Goal: Complete application form

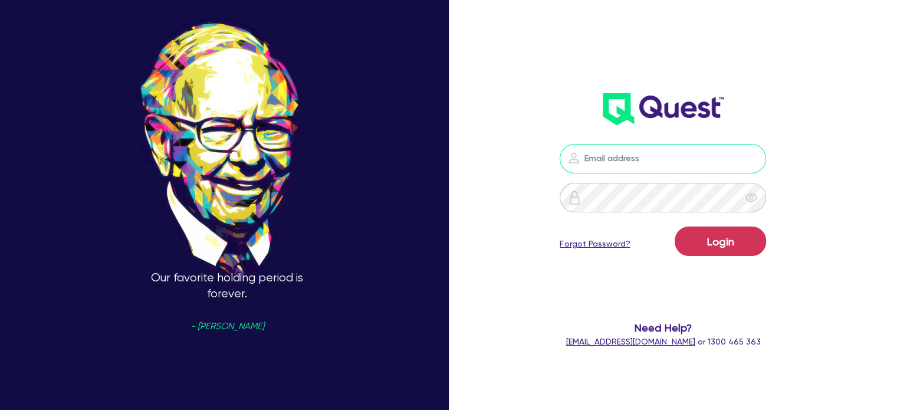
click at [607, 156] on input "email" at bounding box center [663, 158] width 206 height 29
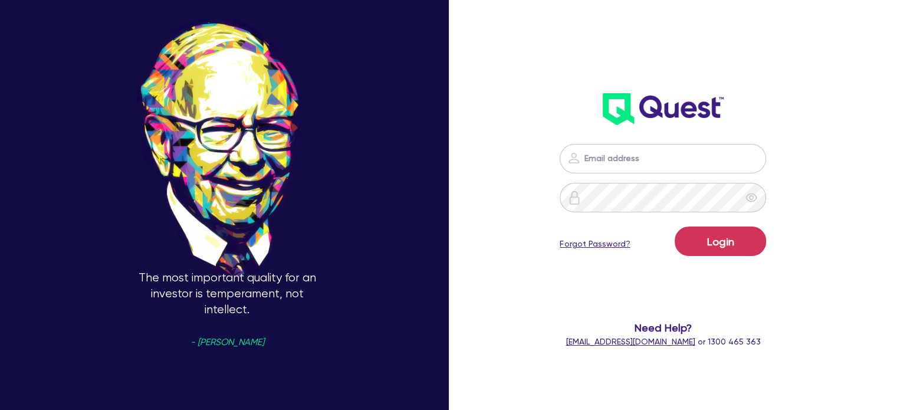
click at [487, 226] on div "The most important quality for an investor is temperament, not intellect. - [PE…" at bounding box center [448, 205] width 897 height 526
type input "[EMAIL_ADDRESS][PERSON_NAME][DOMAIN_NAME]"
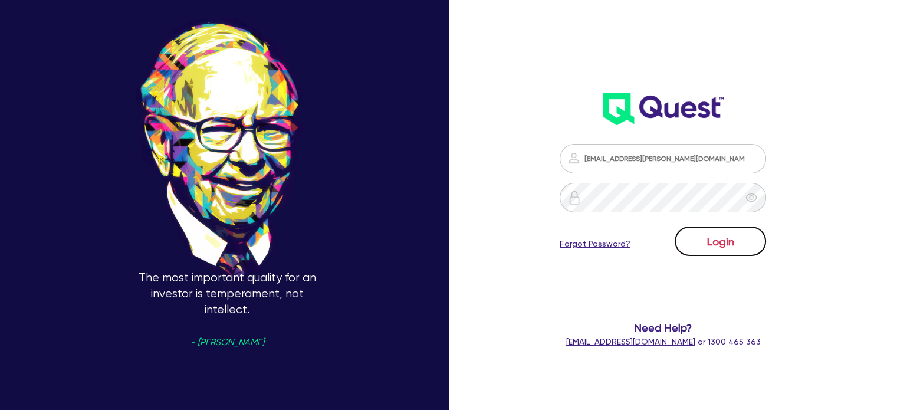
click at [731, 247] on button "Login" at bounding box center [720, 240] width 91 height 29
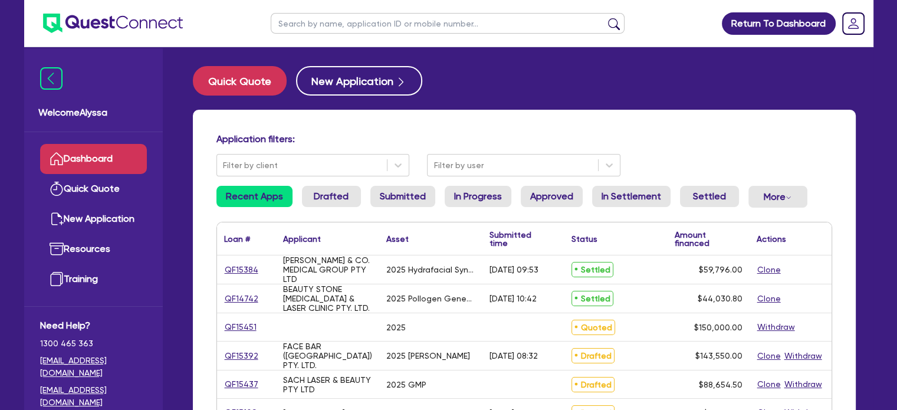
click at [294, 25] on input "text" at bounding box center [448, 23] width 354 height 21
type input "[PERSON_NAME]"
click at [604, 18] on button "submit" at bounding box center [613, 26] width 19 height 17
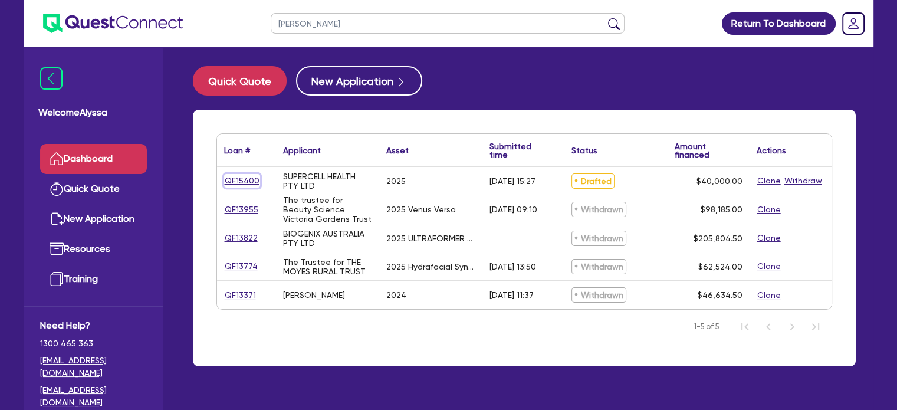
click at [230, 182] on link "QF15400" at bounding box center [242, 181] width 36 height 14
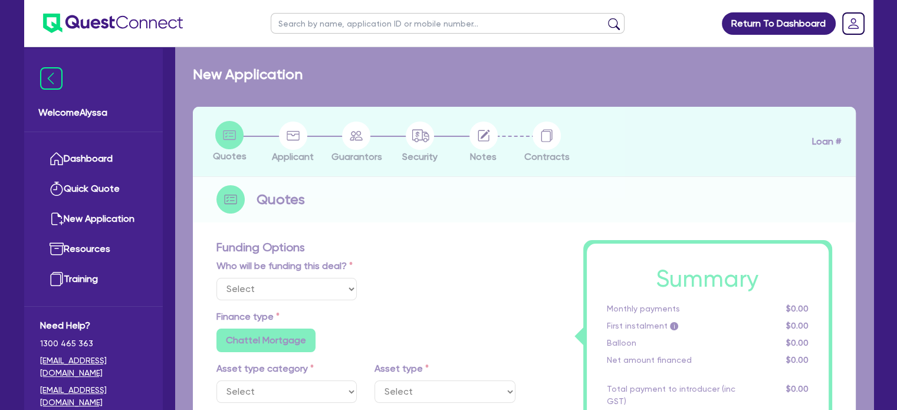
select select "Other"
select select "TERTIARY_ASSETS"
type input "2025"
radio input "true"
type input "40,000"
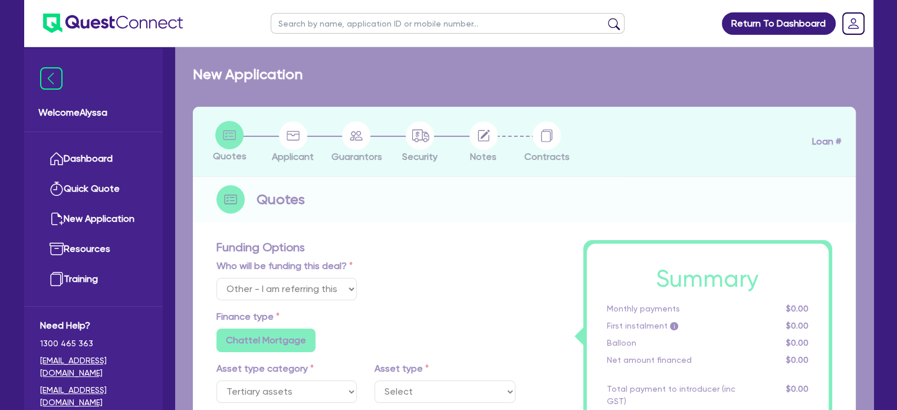
type input "4"
type input "1,600"
type input "10.5"
radio input "false"
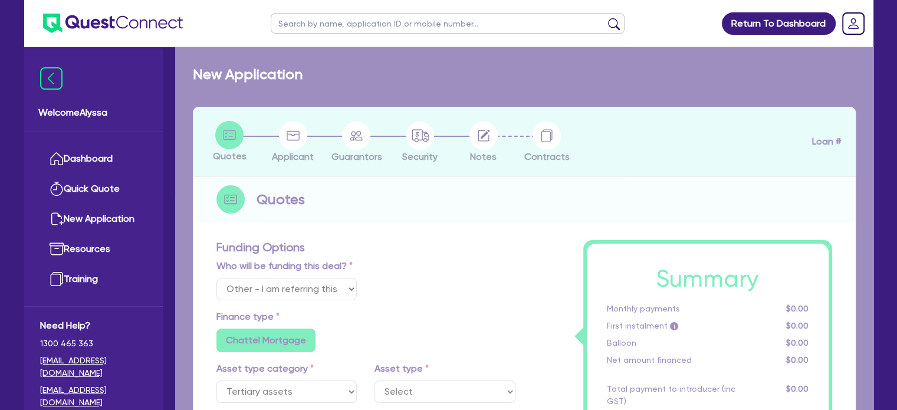
select select "BEAUTY_EQUIPMENT"
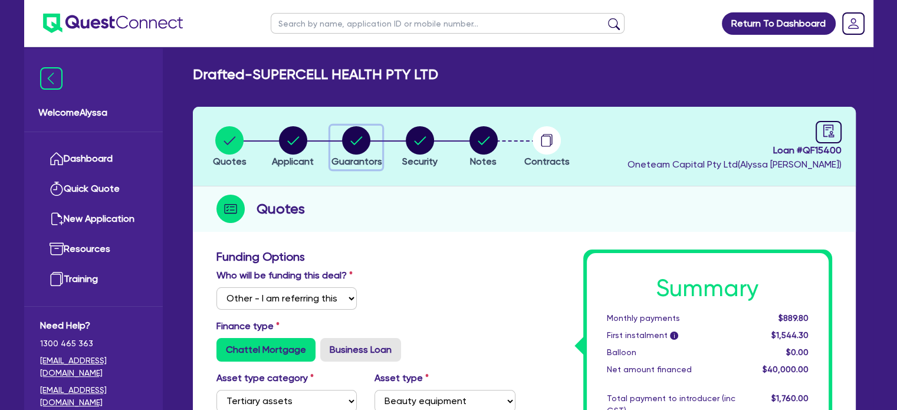
click at [344, 143] on circle "button" at bounding box center [356, 140] width 28 height 28
select select "MR"
select select "[GEOGRAPHIC_DATA]"
select select "SINGLE"
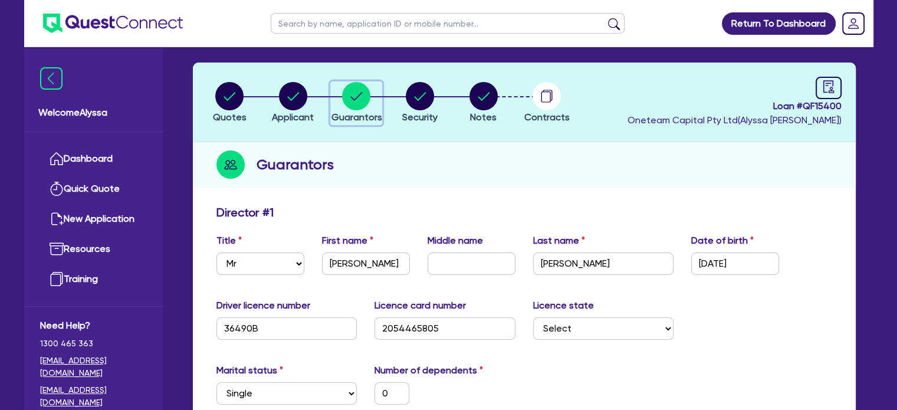
scroll to position [46, 0]
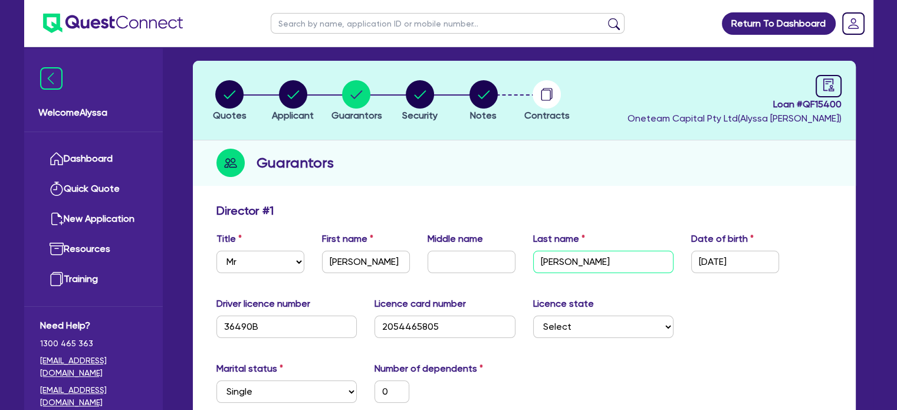
drag, startPoint x: 633, startPoint y: 256, endPoint x: 493, endPoint y: 252, distance: 139.8
click at [493, 252] on div "Title Select Mr Mrs Ms Miss Dr First name [PERSON_NAME] Middle name Last name […" at bounding box center [524, 257] width 633 height 51
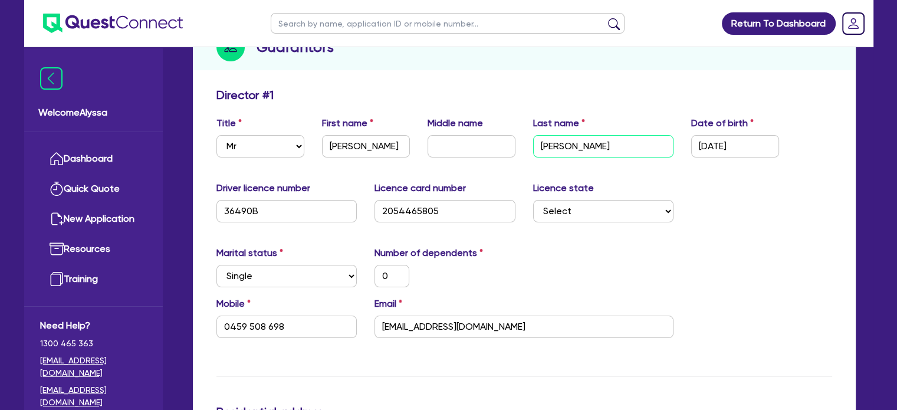
scroll to position [167, 0]
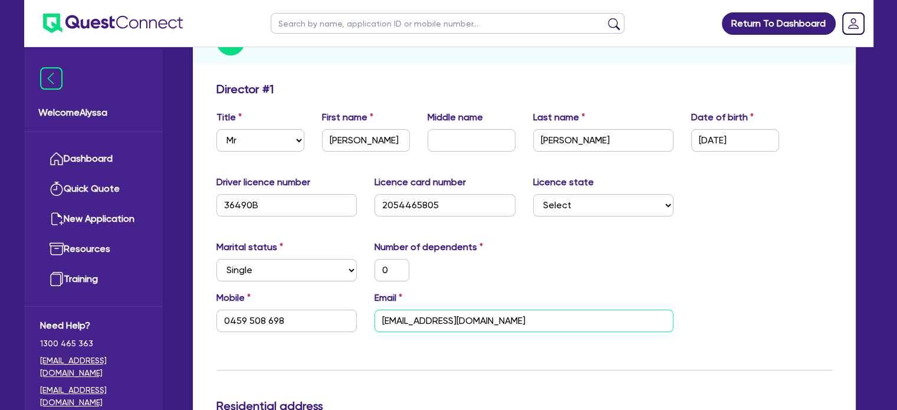
drag, startPoint x: 517, startPoint y: 324, endPoint x: 356, endPoint y: 309, distance: 161.1
click at [356, 309] on div "Mobile [PHONE_NUMBER] Email [EMAIL_ADDRESS][DOMAIN_NAME]" at bounding box center [524, 316] width 633 height 51
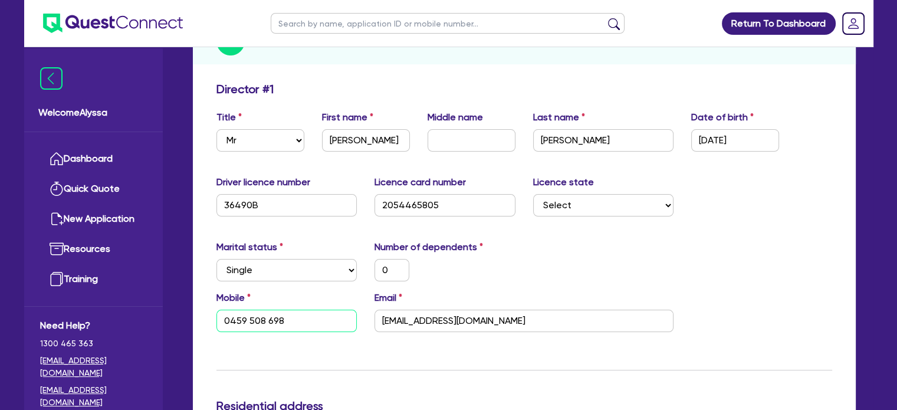
drag, startPoint x: 297, startPoint y: 318, endPoint x: 158, endPoint y: 289, distance: 142.1
click at [330, 16] on input "text" at bounding box center [448, 23] width 354 height 21
paste input "[EMAIL_ADDRESS][DOMAIN_NAME]"
type input "[EMAIL_ADDRESS][DOMAIN_NAME]"
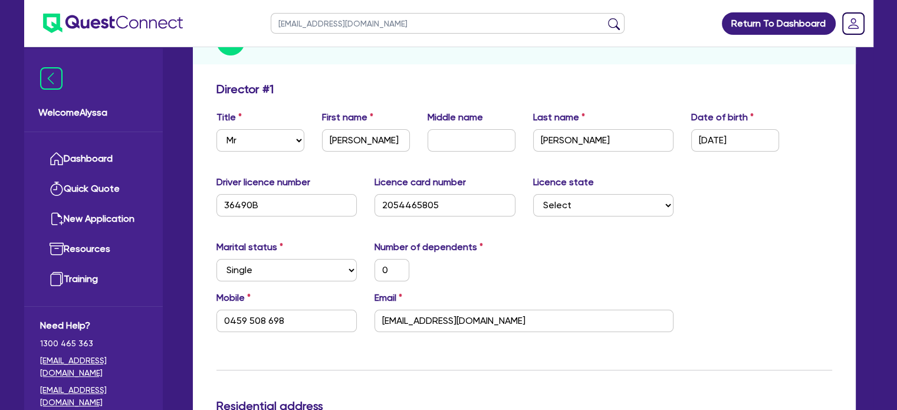
click button "submit" at bounding box center [613, 26] width 19 height 17
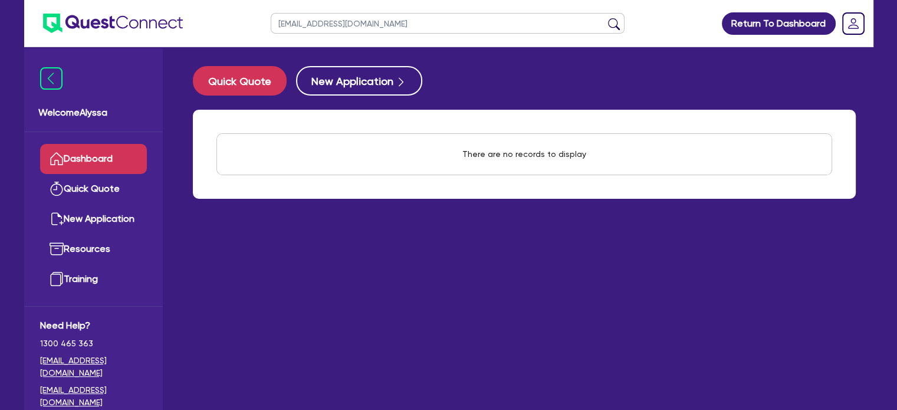
drag, startPoint x: 342, startPoint y: 28, endPoint x: 193, endPoint y: 12, distance: 149.5
click at [193, 12] on header "[EMAIL_ADDRESS][DOMAIN_NAME] Return To Dashboard Edit Profile Logout" at bounding box center [448, 23] width 849 height 47
type input "lj aesthetics"
click at [604, 18] on button "submit" at bounding box center [613, 26] width 19 height 17
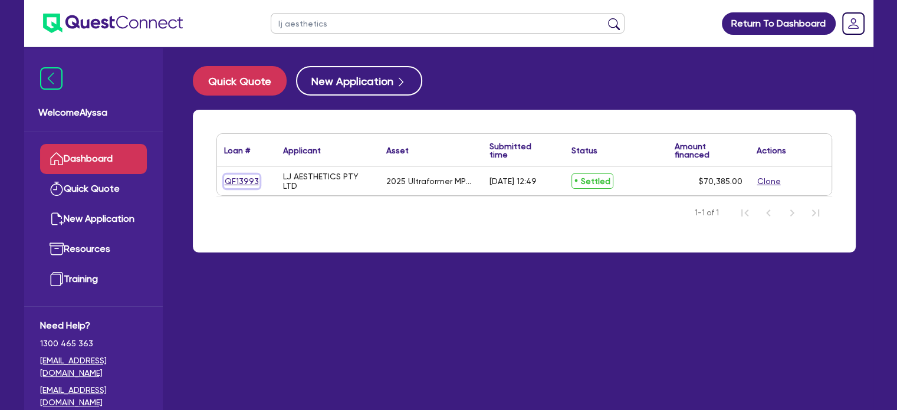
click at [254, 181] on link "QF13993" at bounding box center [241, 182] width 35 height 14
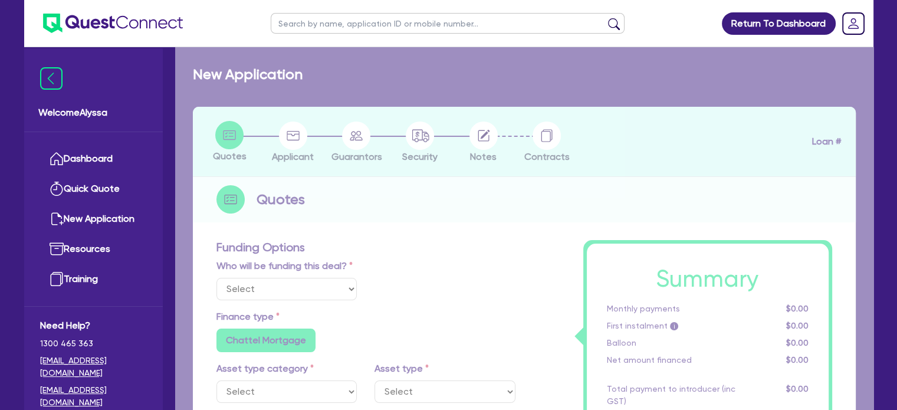
select select "Other"
select select "TERTIARY_ASSETS"
type input "2025"
radio input "true"
type input "77,000"
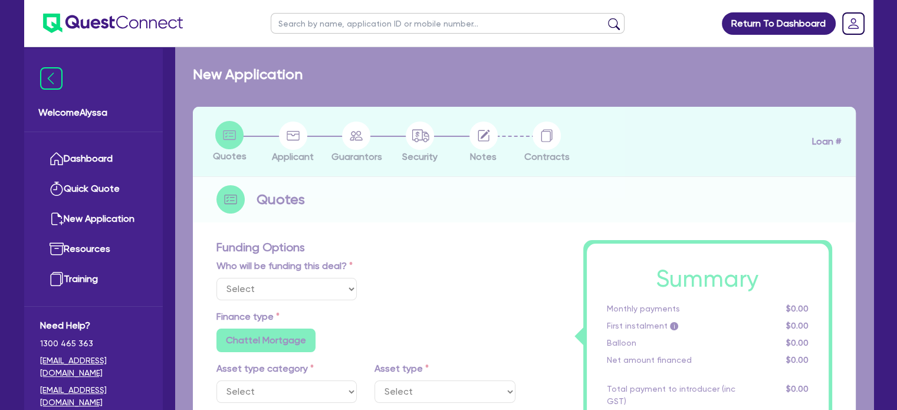
type input "7,000"
type input "4.52"
type input "3,181.82"
type input "10.5"
radio input "false"
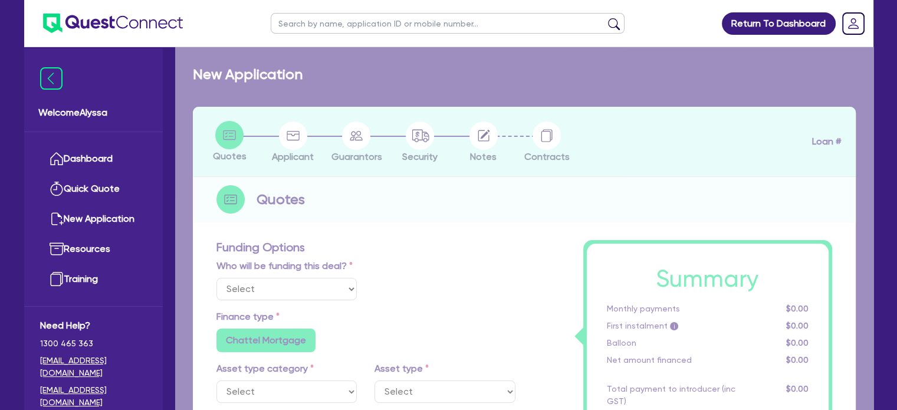
type input "350"
radio input "true"
select select "BEAUTY_EQUIPMENT"
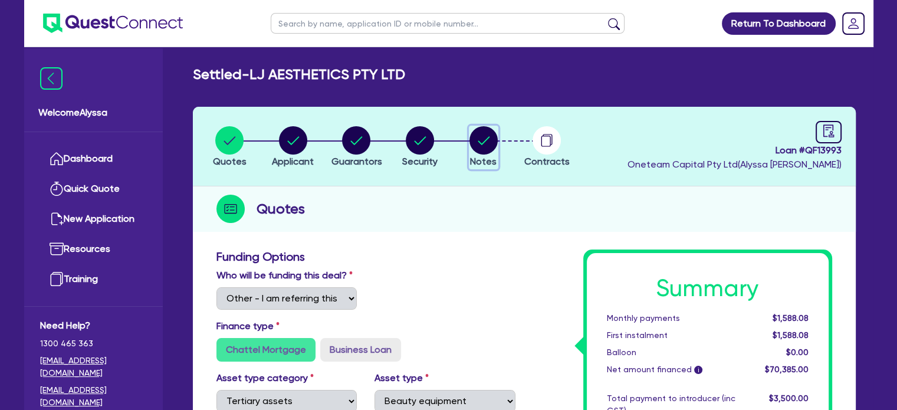
click at [488, 139] on circle "button" at bounding box center [483, 140] width 28 height 28
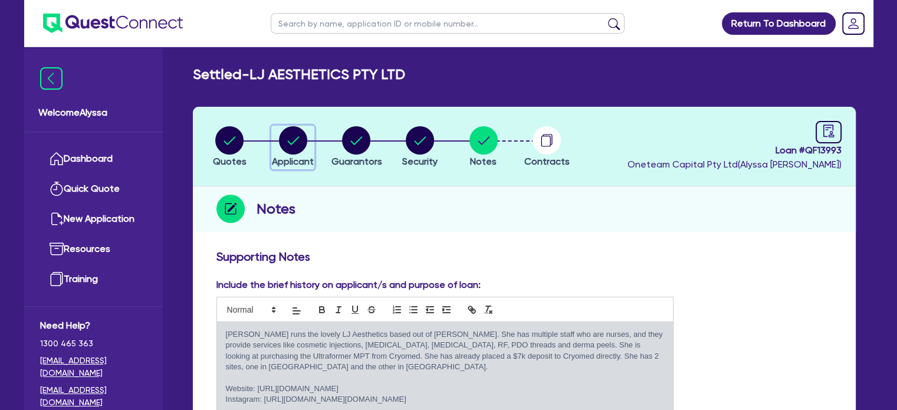
click at [290, 143] on circle "button" at bounding box center [293, 140] width 28 height 28
select select "COMPANY"
select select "HEALTH_BEAUTY"
select select "HAIR_BEAUTY_SALONS"
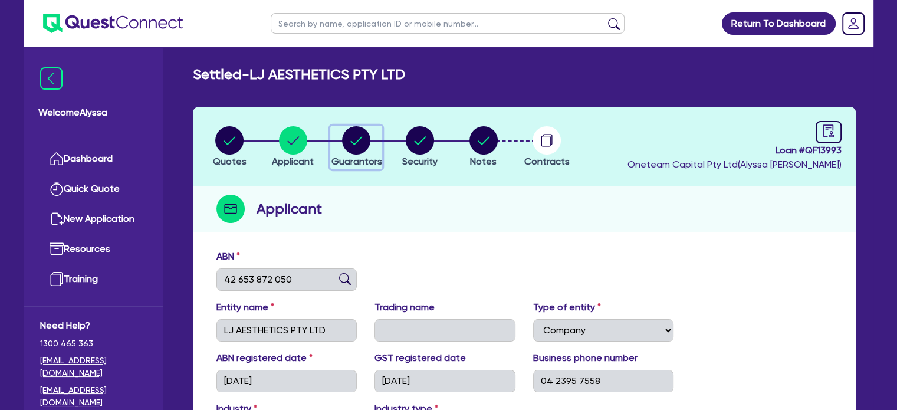
click at [356, 152] on circle "button" at bounding box center [356, 140] width 28 height 28
select select "MRS"
select select "QLD"
select select "MARRIED"
select select "PROPERTY"
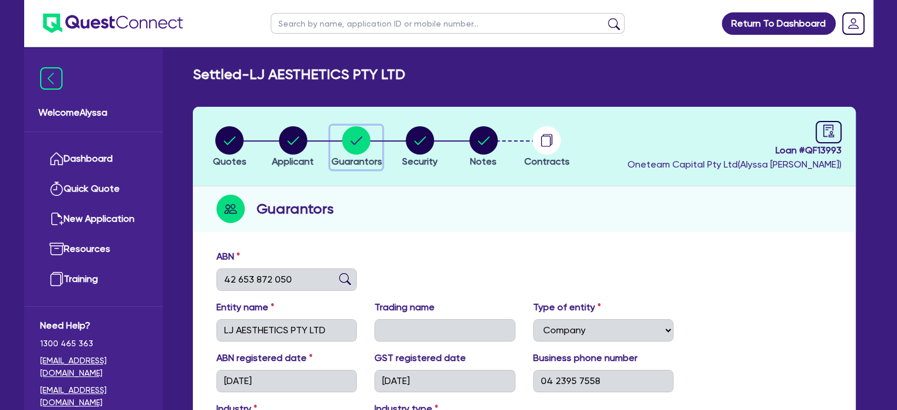
select select "INVESTMENT_PROPERTY"
select select "VEHICLE"
select select "VEHICLE_LOAN"
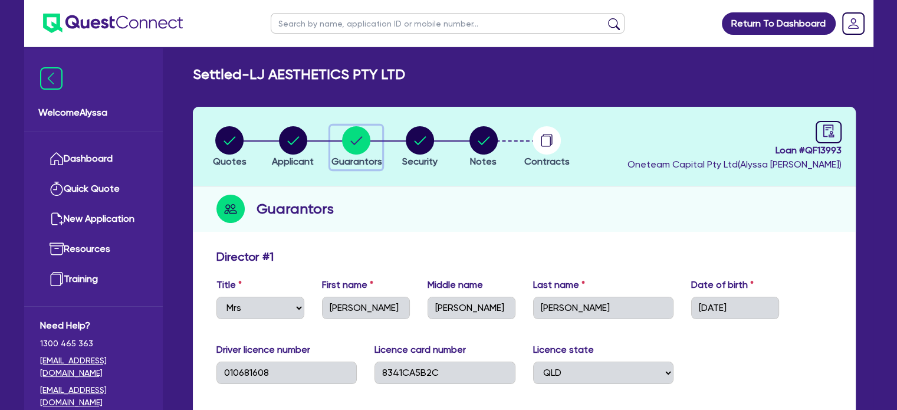
scroll to position [148, 0]
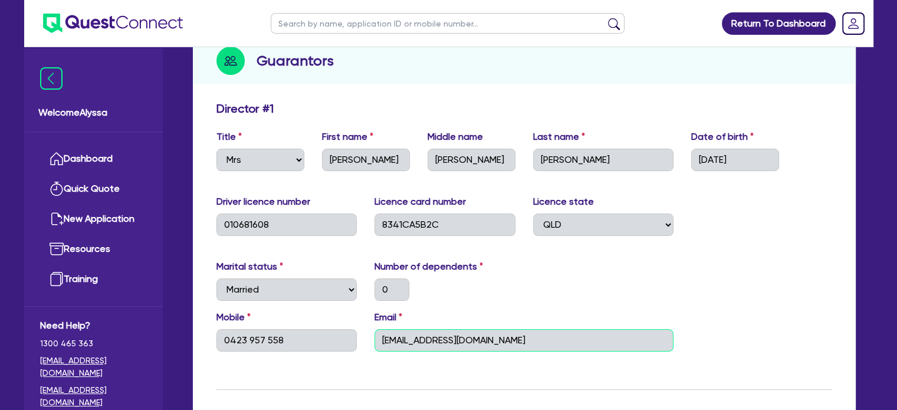
drag, startPoint x: 509, startPoint y: 345, endPoint x: 333, endPoint y: 337, distance: 176.5
click at [333, 337] on div "Mobile [PHONE_NUMBER] Email [EMAIL_ADDRESS][DOMAIN_NAME]" at bounding box center [524, 335] width 633 height 51
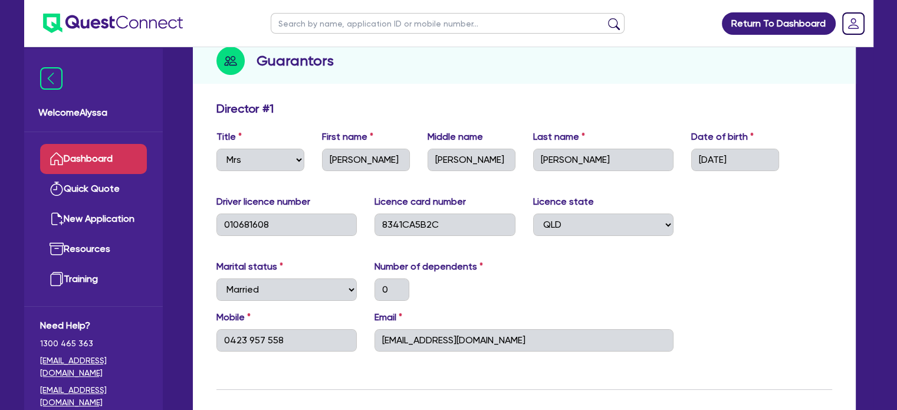
click at [125, 153] on link "Dashboard" at bounding box center [93, 159] width 107 height 30
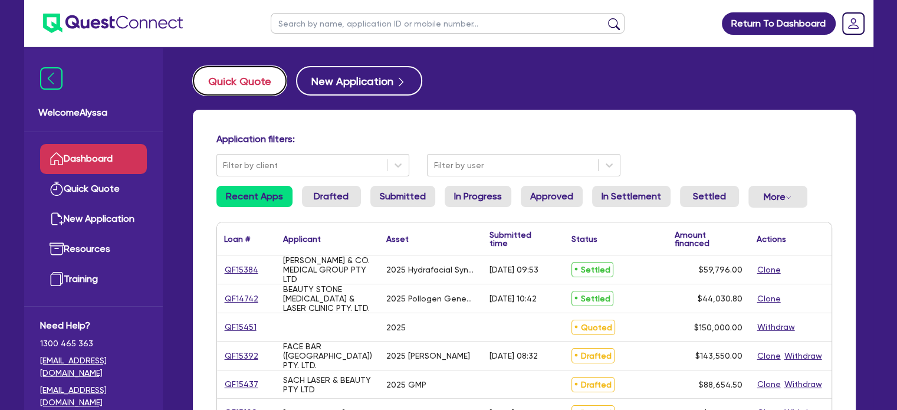
click at [244, 87] on button "Quick Quote" at bounding box center [240, 80] width 94 height 29
select select "Other"
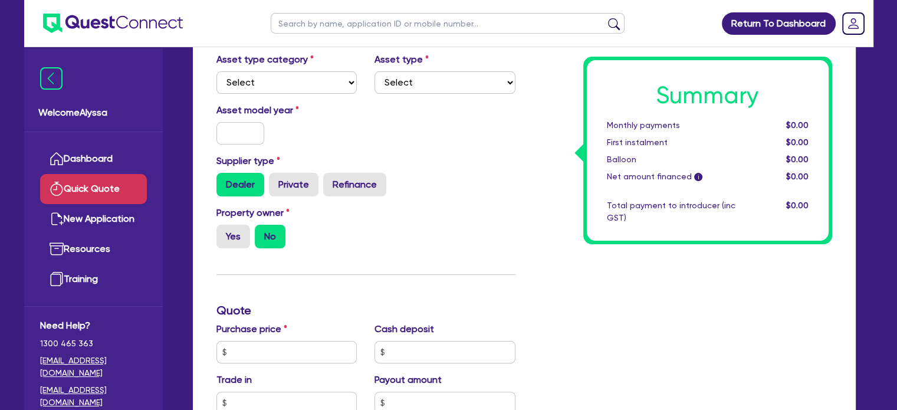
scroll to position [216, 0]
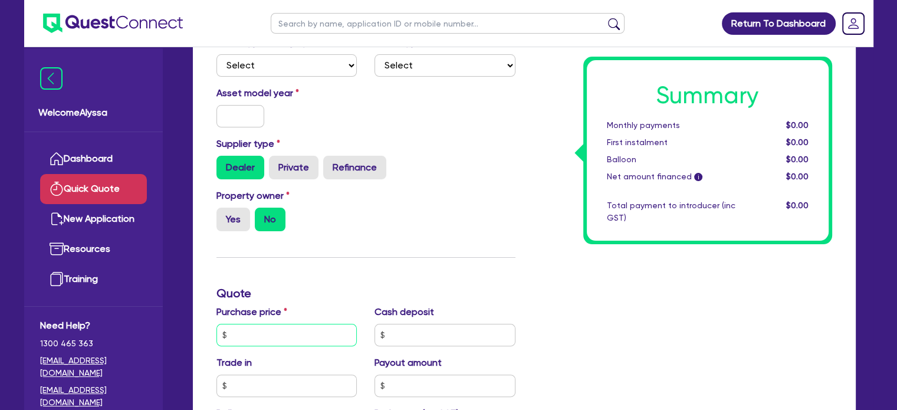
click at [255, 340] on input "text" at bounding box center [286, 335] width 141 height 22
type input "78,210"
click at [406, 337] on input "text" at bounding box center [444, 335] width 141 height 22
type input "15,642"
click at [512, 168] on div "Dealer Private Refinance" at bounding box center [365, 168] width 299 height 24
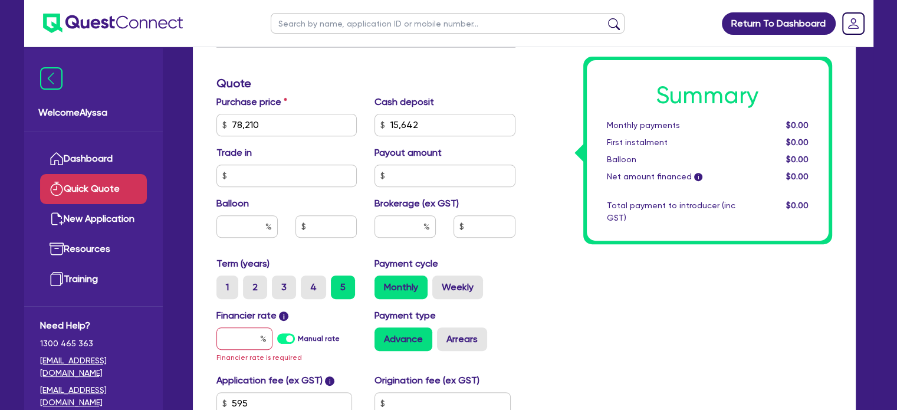
scroll to position [429, 0]
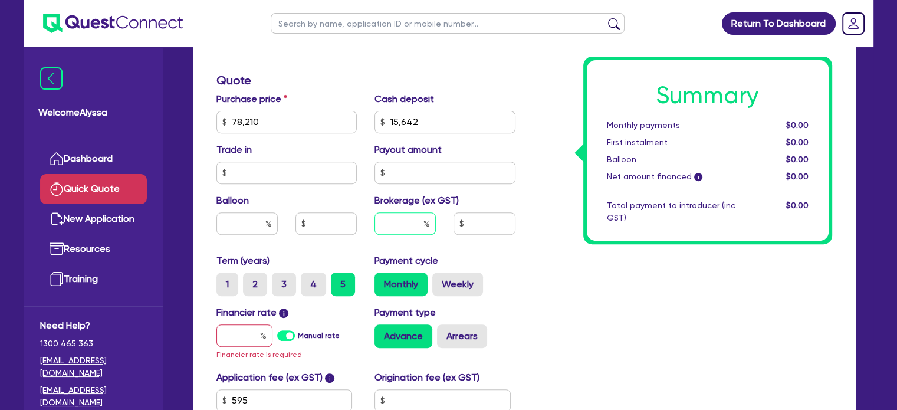
click at [403, 219] on input "text" at bounding box center [404, 223] width 61 height 22
type input "4"
click at [244, 329] on input "text" at bounding box center [244, 335] width 56 height 22
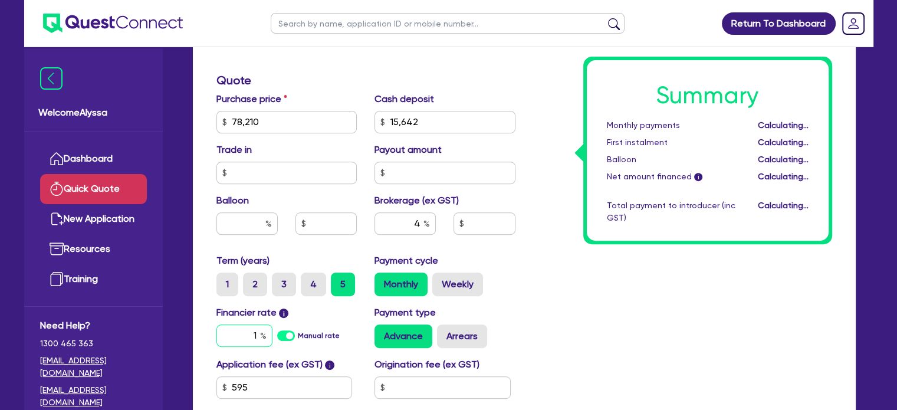
type input "10"
type input "2,528.9"
type input "1"
type input "2,528.9"
type input "1."
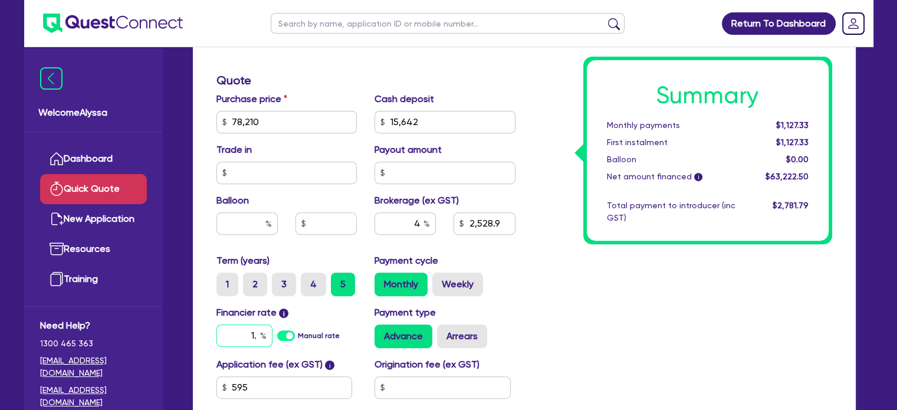
type input "2,528.9"
type input "1.5"
type input "2,528.9"
type input "1."
type input "2,528.9"
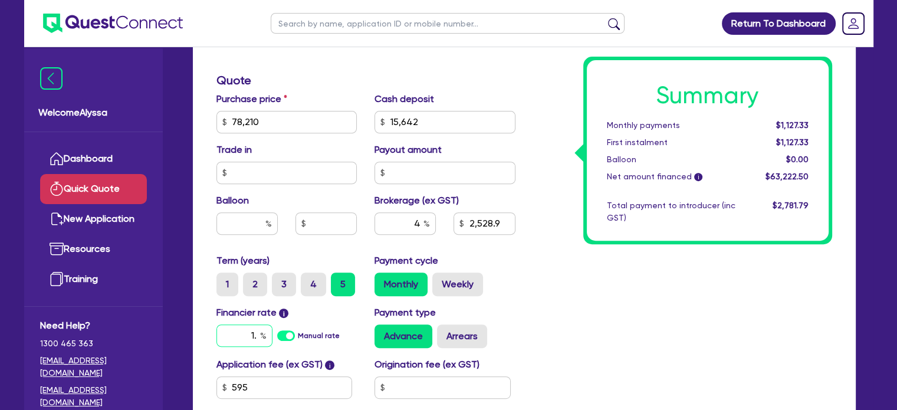
type input "1"
type input "2,528.9"
type input "10"
type input "2,528.9"
type input "10."
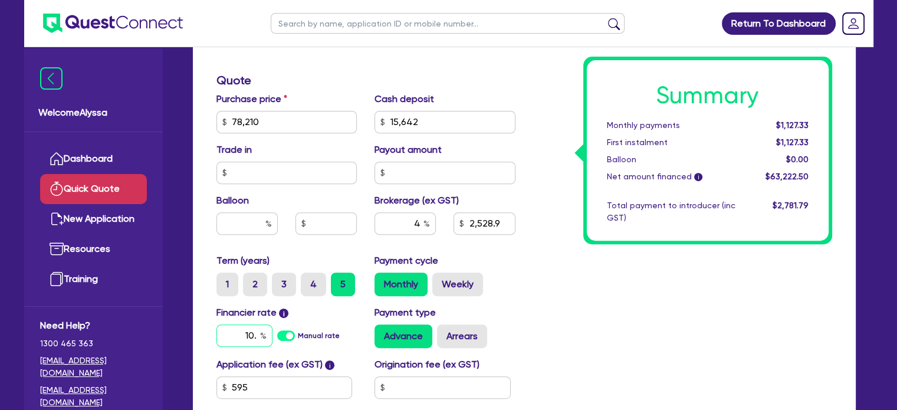
type input "2,528.9"
type input "10.5"
type input "2,528.9"
click at [574, 299] on div "Summary Monthly payments Calculating... First instalment Calculating... Balloon…" at bounding box center [682, 80] width 317 height 759
click at [418, 215] on input "4" at bounding box center [404, 223] width 61 height 22
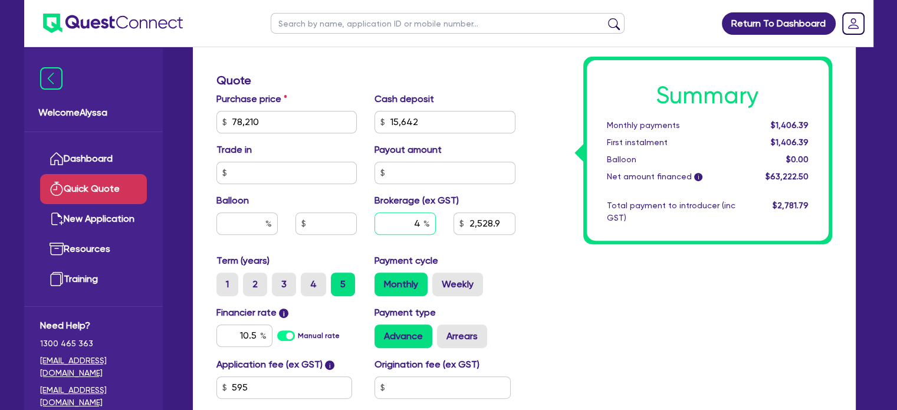
click at [418, 215] on input "4" at bounding box center [404, 223] width 61 height 22
type input "5"
type input "2,528.9"
type input "5"
click at [544, 268] on div "Summary Monthly payments $1,406.39 First instalment $1,406.39 Balloon $0.00 Net…" at bounding box center [682, 80] width 317 height 759
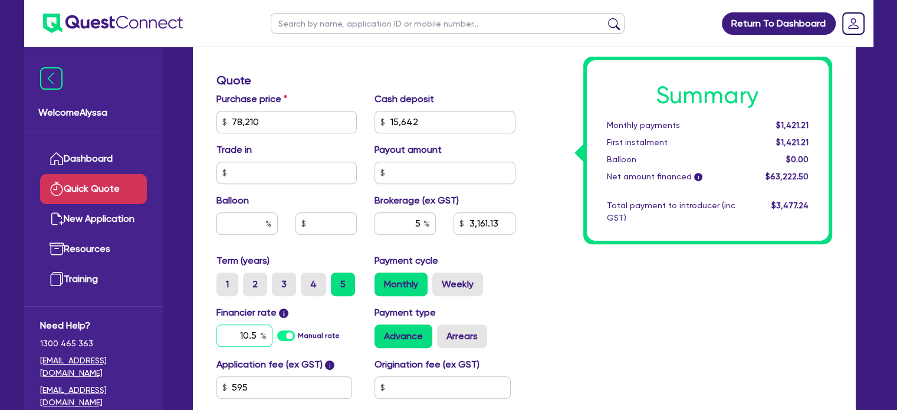
click at [250, 333] on input "10.5" at bounding box center [244, 335] width 56 height 22
type input "3,161.13"
type input "7"
type input "3,161.13"
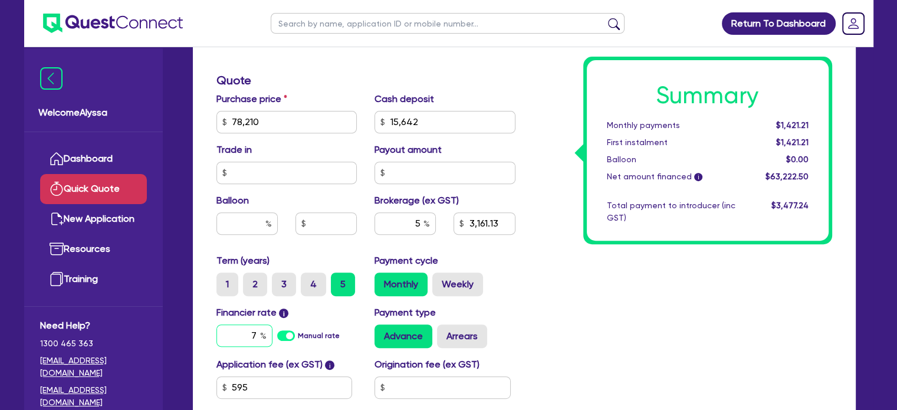
type input "7."
type input "3,161.13"
type input "7.6"
type input "3,161.13"
type input "7.65"
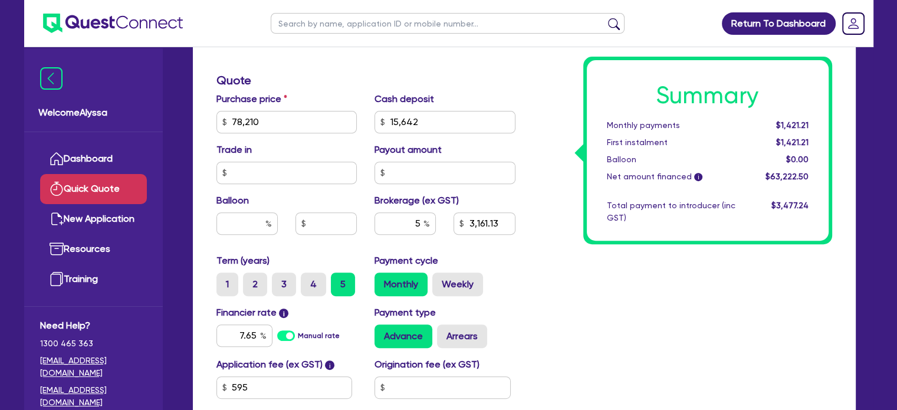
type input "3,161.13"
click at [518, 331] on div "Payment type Advance Arrears" at bounding box center [445, 326] width 159 height 42
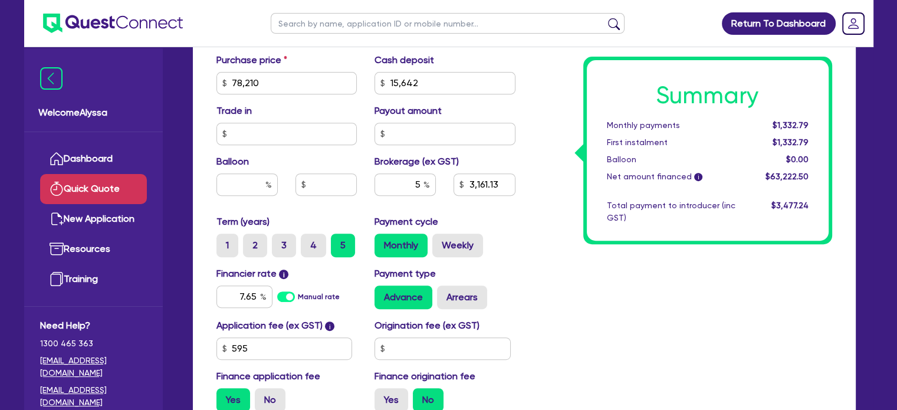
scroll to position [465, 0]
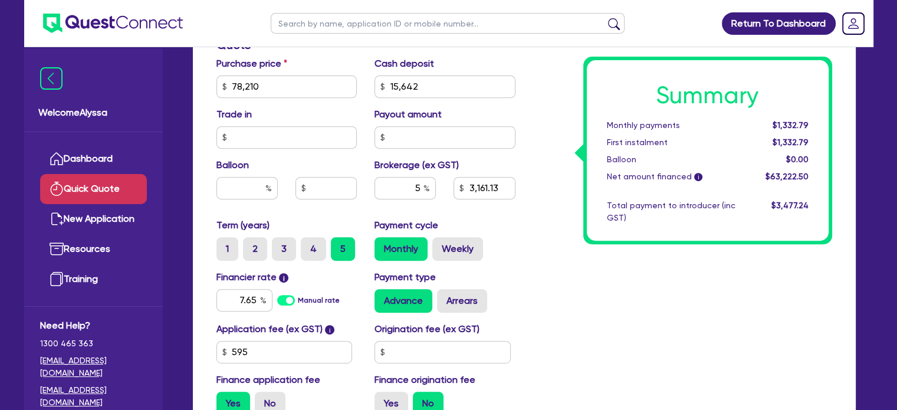
click at [295, 23] on input "text" at bounding box center [448, 23] width 354 height 21
paste input "[PERSON_NAME][EMAIL_ADDRESS][DOMAIN_NAME]"
type input "[PERSON_NAME][EMAIL_ADDRESS][DOMAIN_NAME]"
click button "submit" at bounding box center [613, 26] width 19 height 17
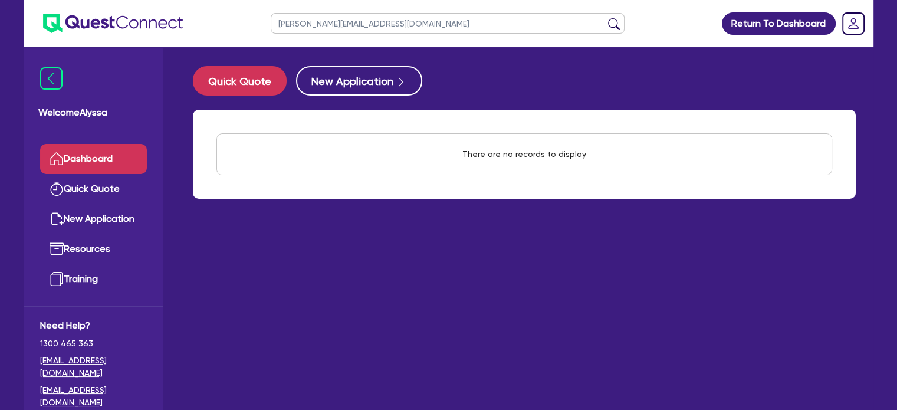
drag, startPoint x: 405, startPoint y: 25, endPoint x: 226, endPoint y: 21, distance: 178.7
click at [226, 21] on header "[PERSON_NAME][EMAIL_ADDRESS][DOMAIN_NAME] Return To Dashboard Edit Profile Logo…" at bounding box center [448, 23] width 849 height 47
type input "[PERSON_NAME]"
click at [604, 18] on button "submit" at bounding box center [613, 26] width 19 height 17
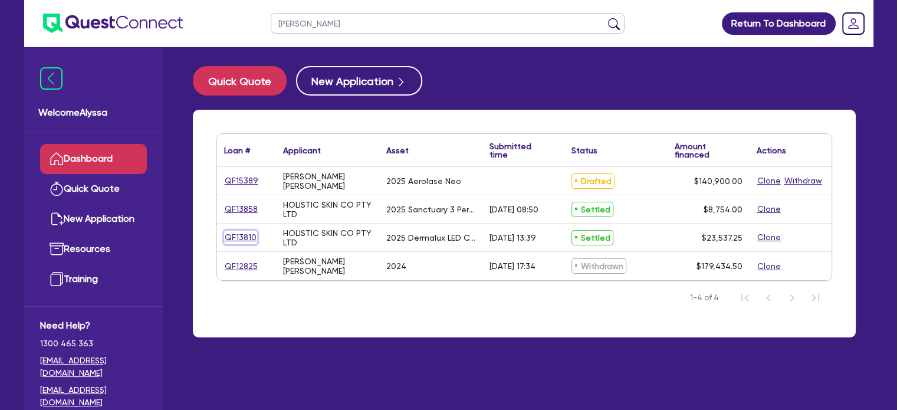
click at [233, 238] on link "QF13810" at bounding box center [240, 238] width 33 height 14
select select "Other"
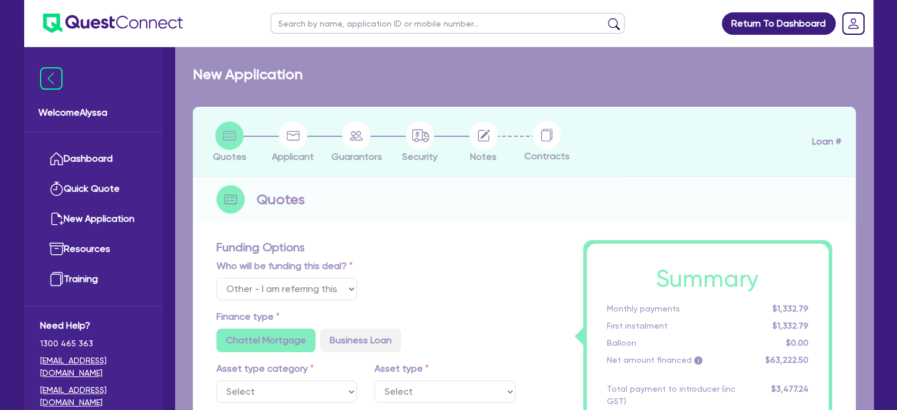
select select "TERTIARY_ASSETS"
type input "2025"
type input "23,152.25"
type input "6.71"
type input "1,578.56"
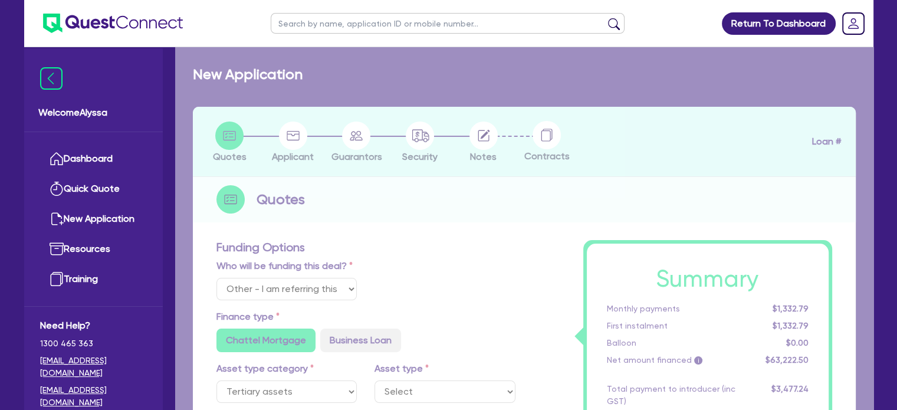
type input "10.5"
type input "350"
radio input "true"
select select "BEAUTY_EQUIPMENT"
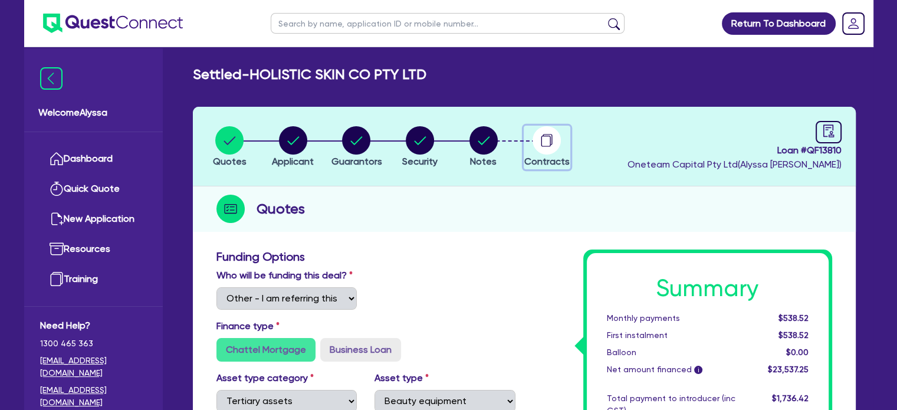
click at [544, 138] on circle "button" at bounding box center [547, 140] width 28 height 28
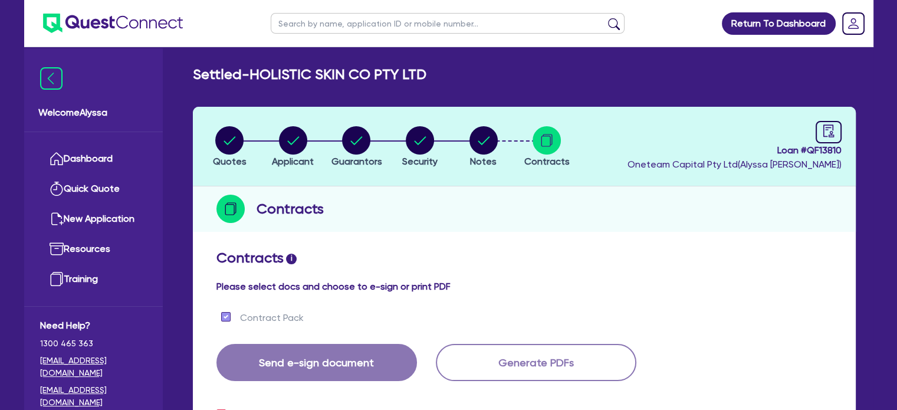
click at [320, 23] on input "text" at bounding box center [448, 23] width 354 height 21
type input "[PERSON_NAME]"
click button "submit" at bounding box center [613, 26] width 19 height 17
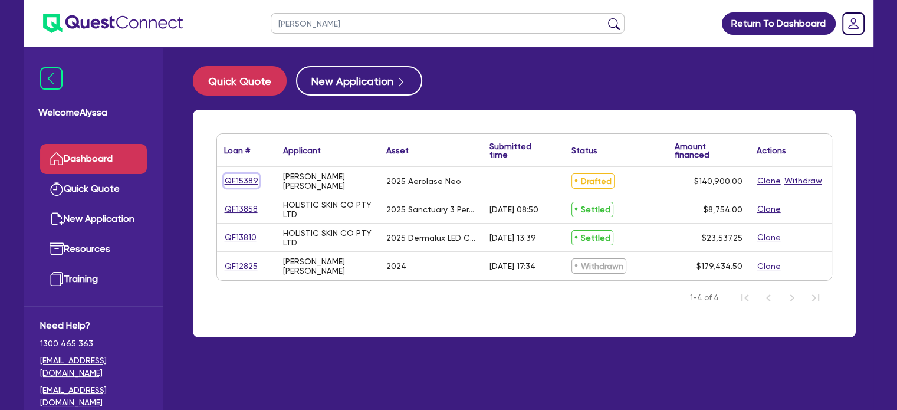
click at [246, 178] on link "QF15389" at bounding box center [241, 181] width 35 height 14
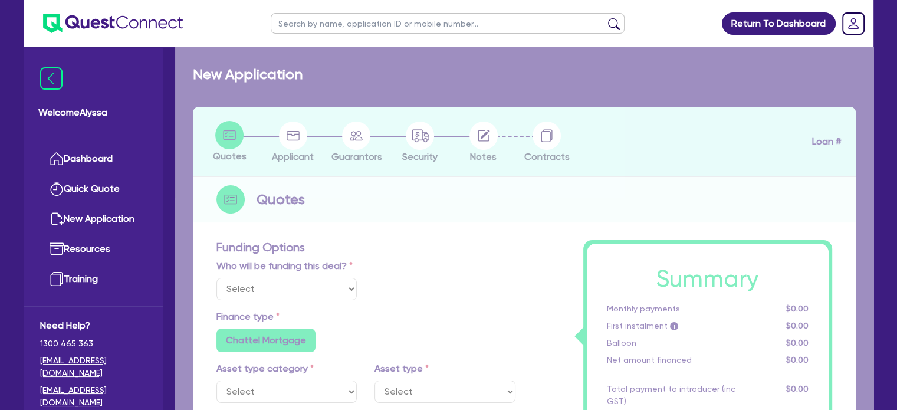
select select "Other"
select select "TERTIARY_ASSETS"
type input "2025"
radio input "true"
type input "207,900"
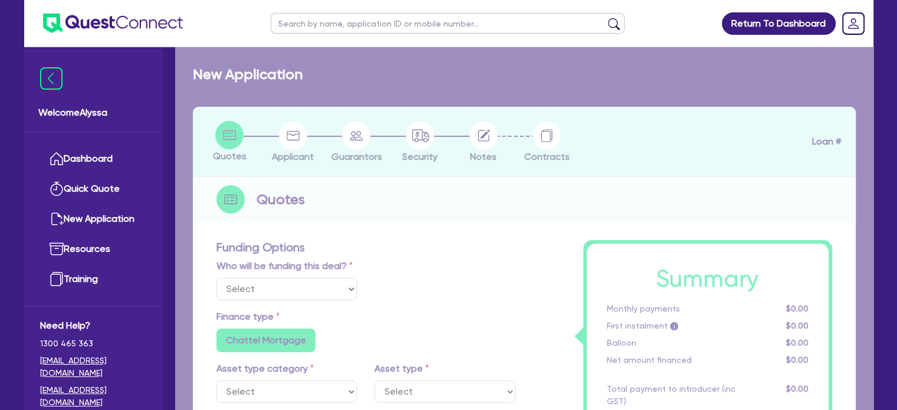
type input "67,000"
type input "4"
type input "5,636"
type input "10.45"
radio input "false"
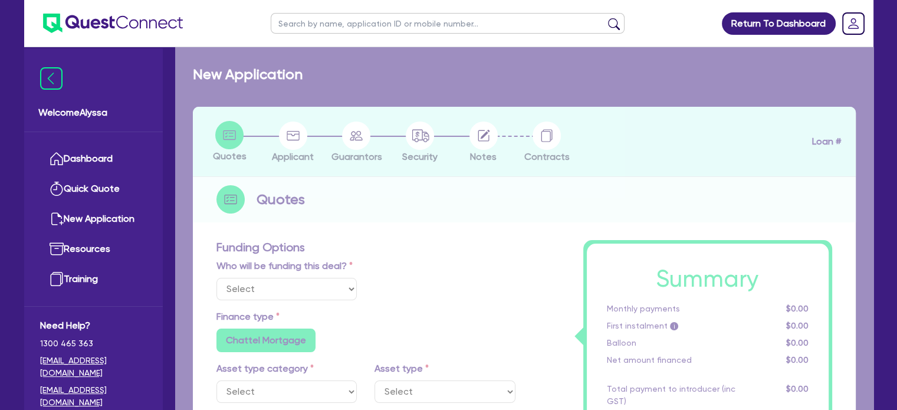
radio input "false"
select select "BEAUTY_EQUIPMENT"
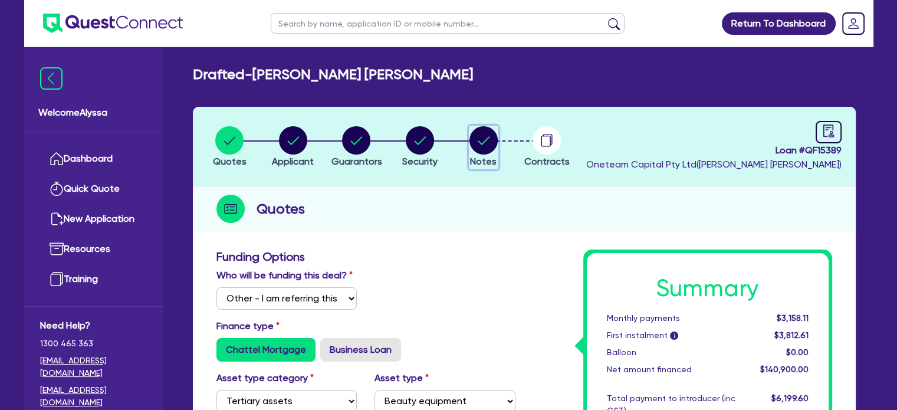
click at [475, 139] on circle "button" at bounding box center [483, 140] width 28 height 28
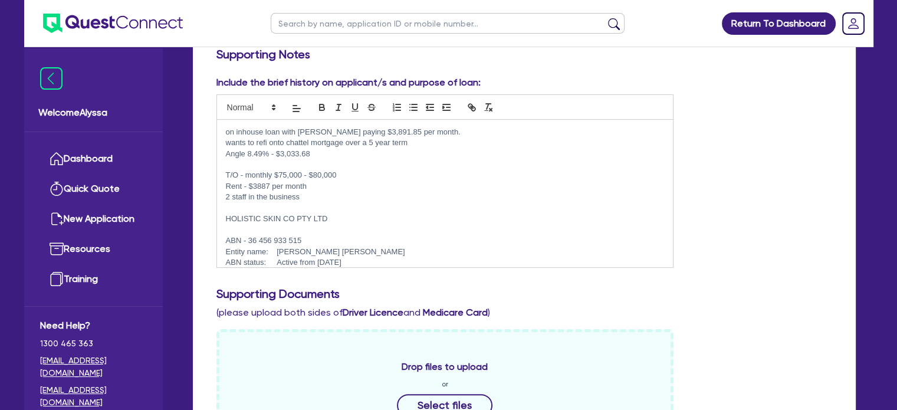
scroll to position [8, 0]
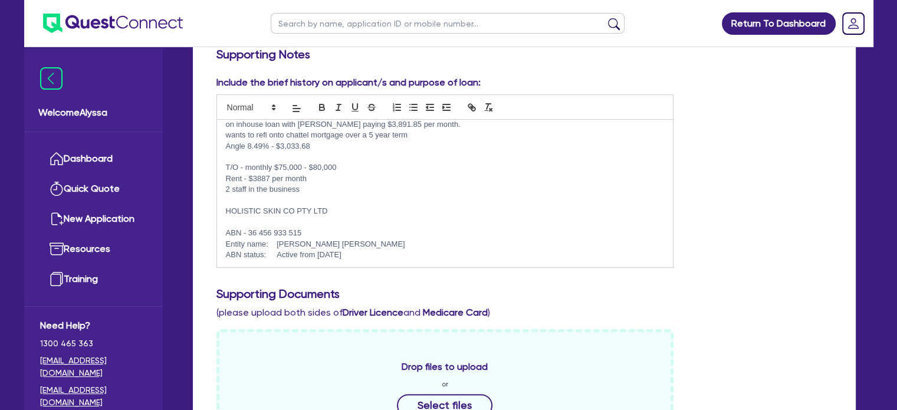
drag, startPoint x: 701, startPoint y: 148, endPoint x: 736, endPoint y: 156, distance: 36.2
click at [736, 156] on div "Include the brief history on applicant/s and purpose of loan: on inhouse loan w…" at bounding box center [524, 176] width 633 height 202
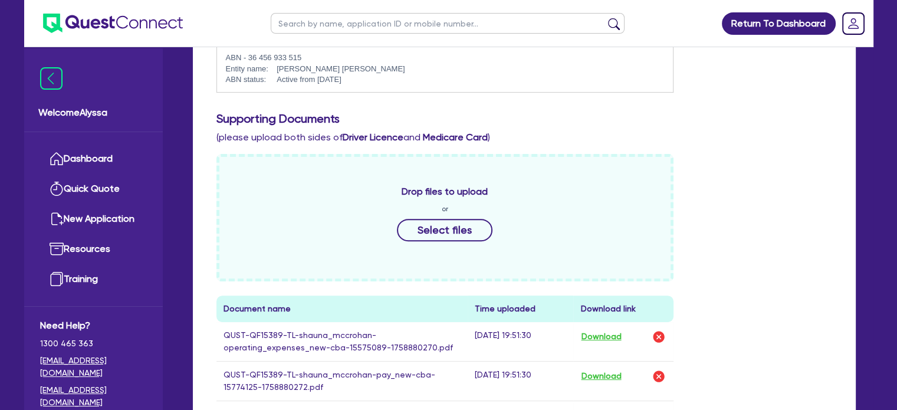
scroll to position [0, 0]
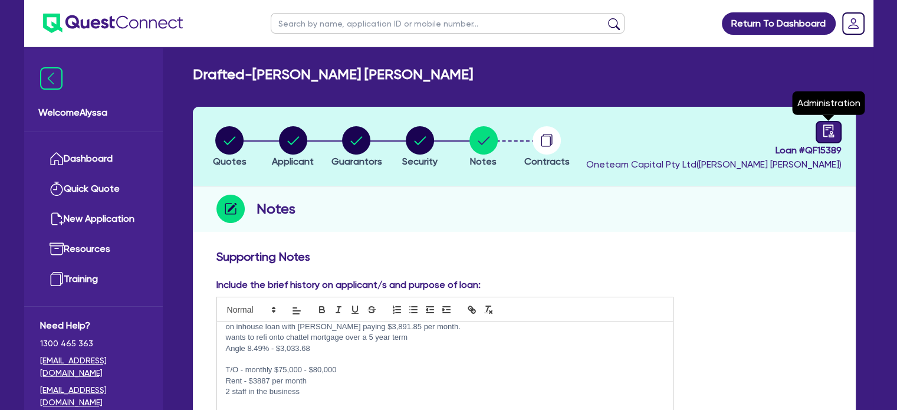
click at [837, 133] on div at bounding box center [829, 132] width 26 height 22
select select "DRAFTED_NEW"
select select "Other"
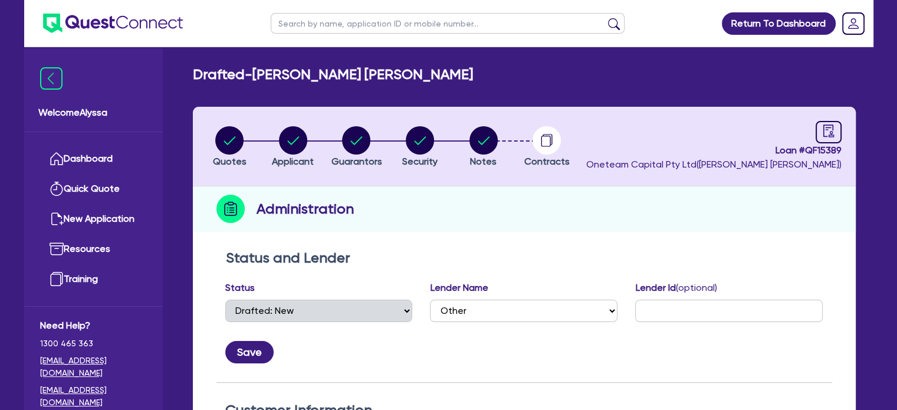
click at [358, 16] on input "text" at bounding box center [448, 23] width 354 height 21
type input "[PERSON_NAME]"
click button "submit" at bounding box center [613, 26] width 19 height 17
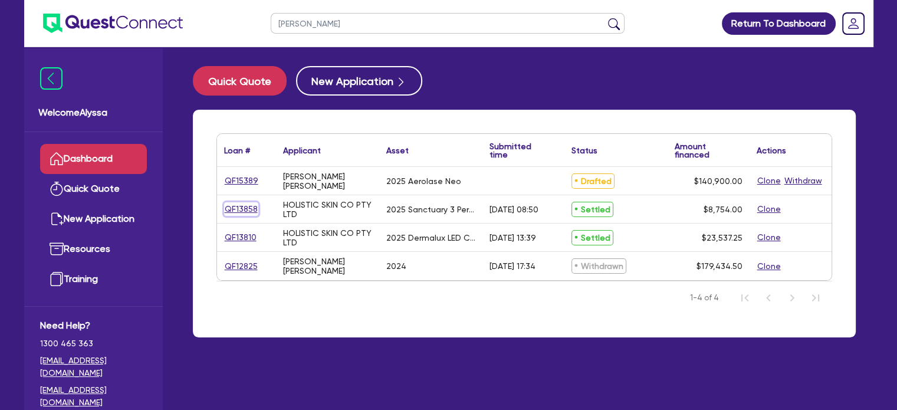
click at [249, 207] on link "QF13858" at bounding box center [241, 209] width 34 height 14
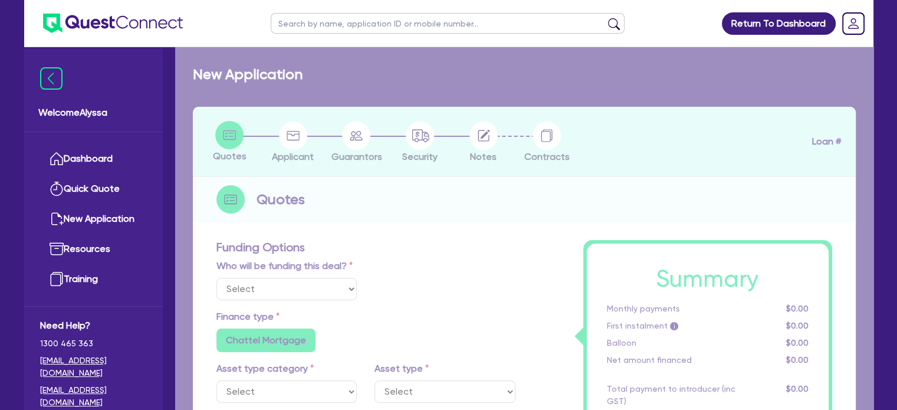
select select "Other"
select select "TERTIARY_ASSETS"
type input "2025"
type input "8,754"
type input "8.01"
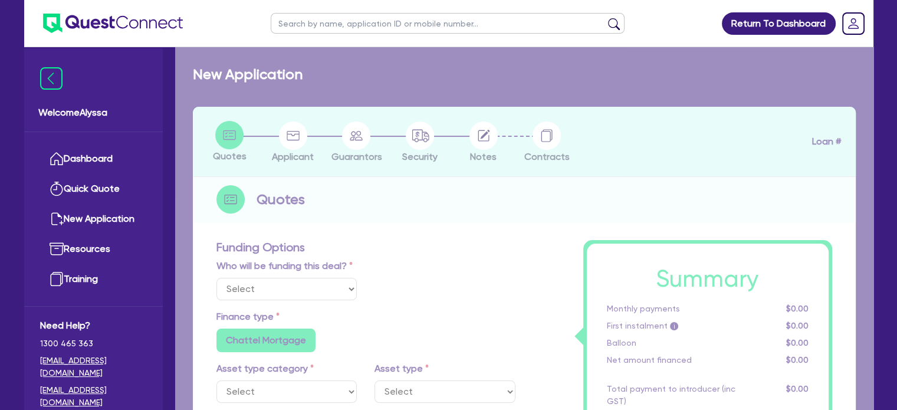
type input "701.51"
radio input "true"
type input "12.5"
type input "350"
radio input "false"
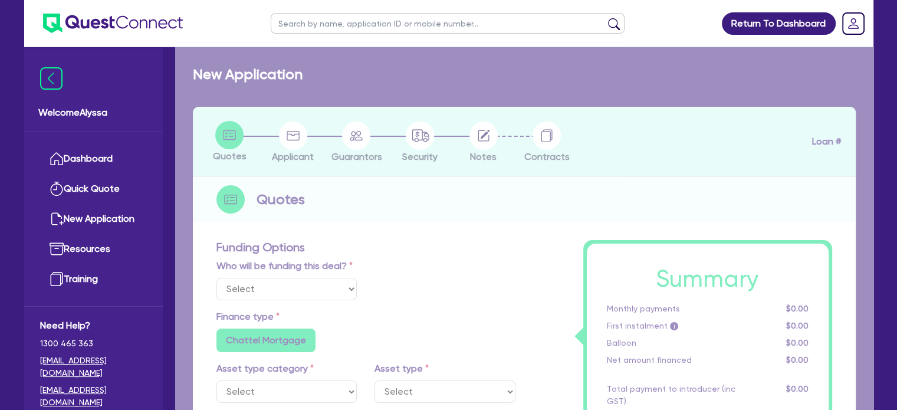
radio input "false"
select select "BEAUTY_EQUIPMENT"
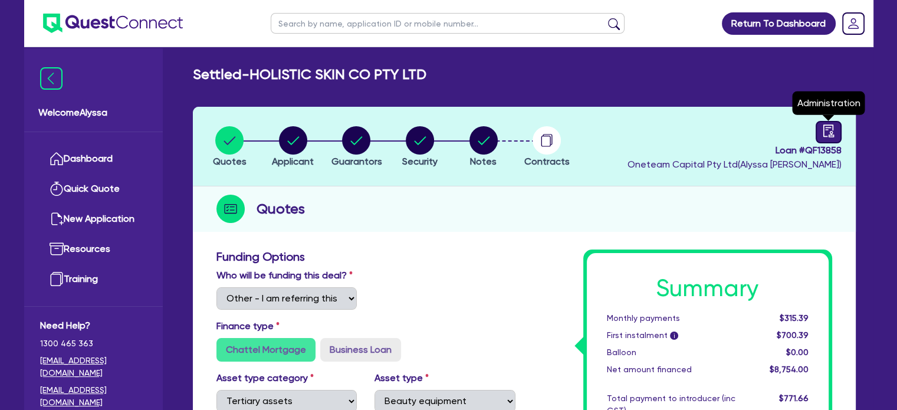
click at [826, 134] on icon "audit" at bounding box center [828, 130] width 13 height 13
select select "SETTLED"
select select "[PERSON_NAME]"
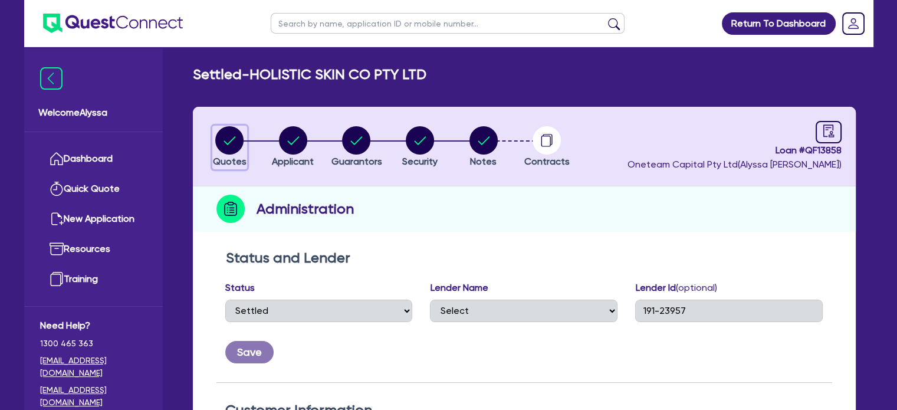
click at [224, 139] on circle "button" at bounding box center [229, 140] width 28 height 28
select select "Other"
select select "TERTIARY_ASSETS"
select select "BEAUTY_EQUIPMENT"
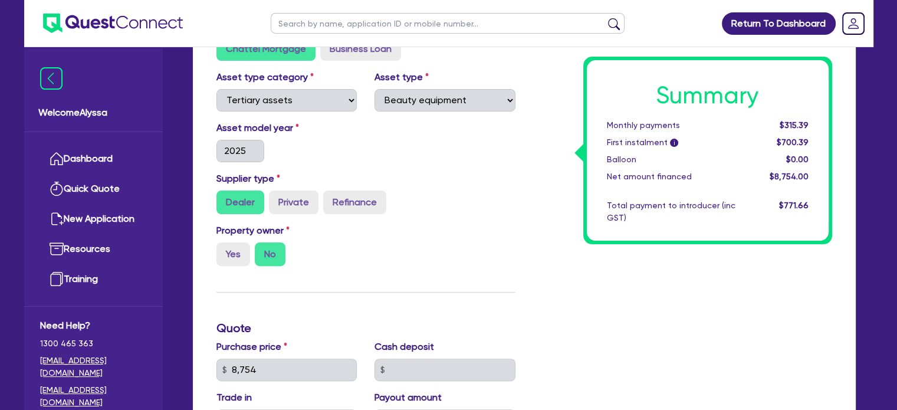
scroll to position [300, 0]
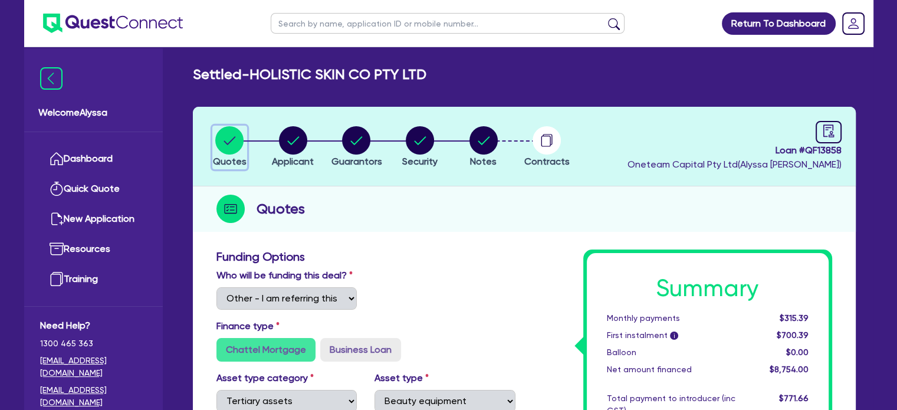
select select "SETTLED"
select select "[PERSON_NAME]"
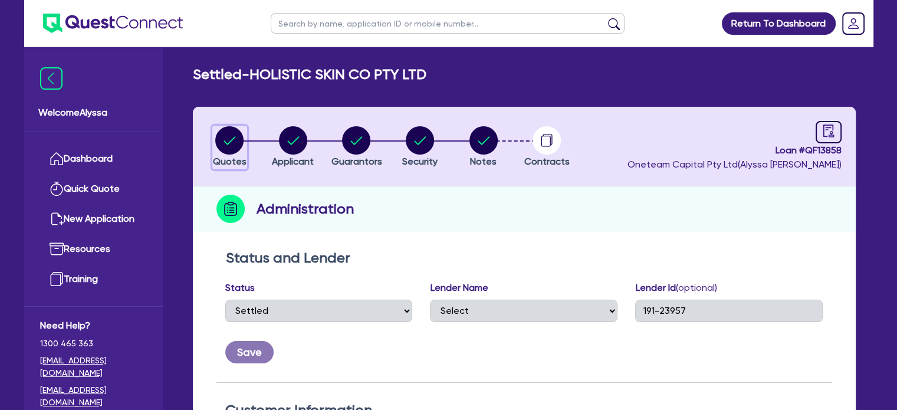
select select "Other"
select select "TERTIARY_ASSETS"
select select "BEAUTY_EQUIPMENT"
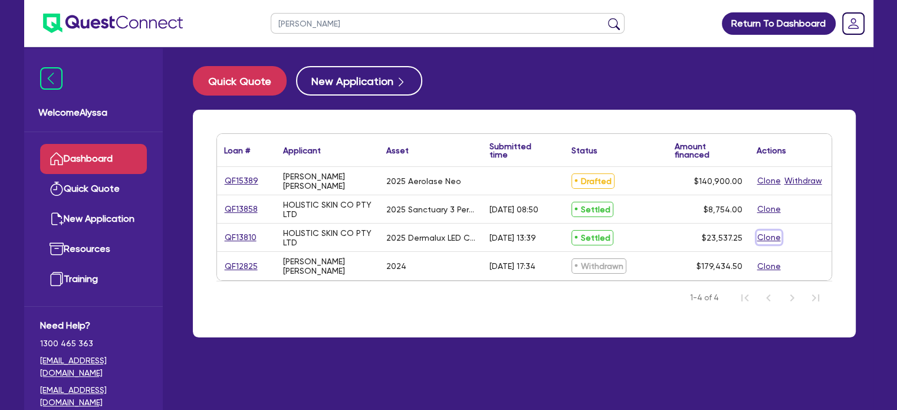
click at [770, 238] on button "Clone" at bounding box center [769, 238] width 25 height 14
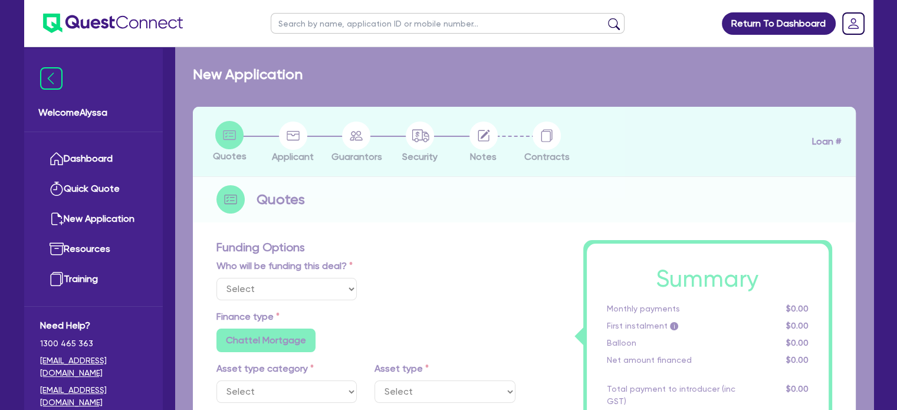
select select "Other"
radio input "true"
radio input "false"
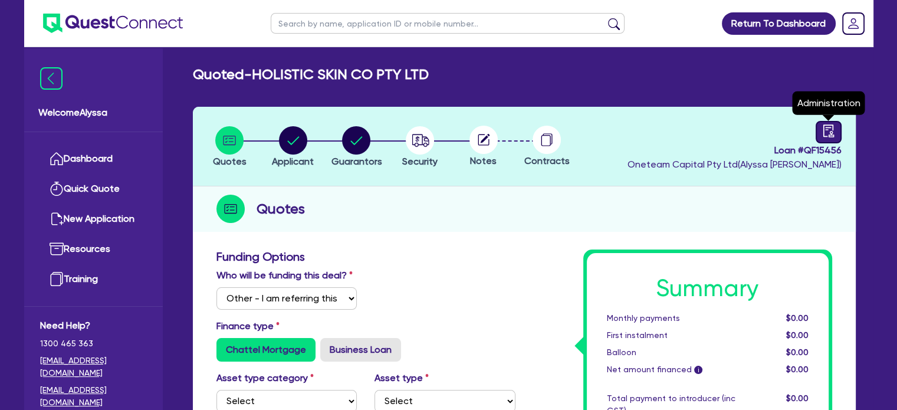
click at [826, 133] on icon "audit" at bounding box center [828, 130] width 13 height 13
select select "QUOTED"
select select "Other"
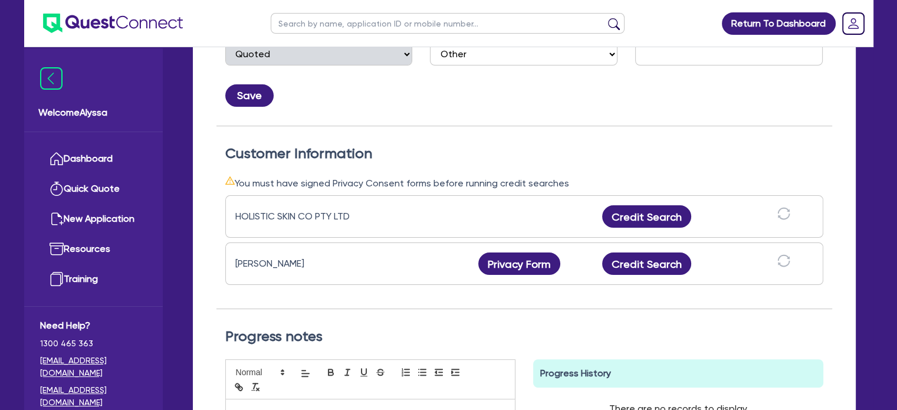
scroll to position [256, 0]
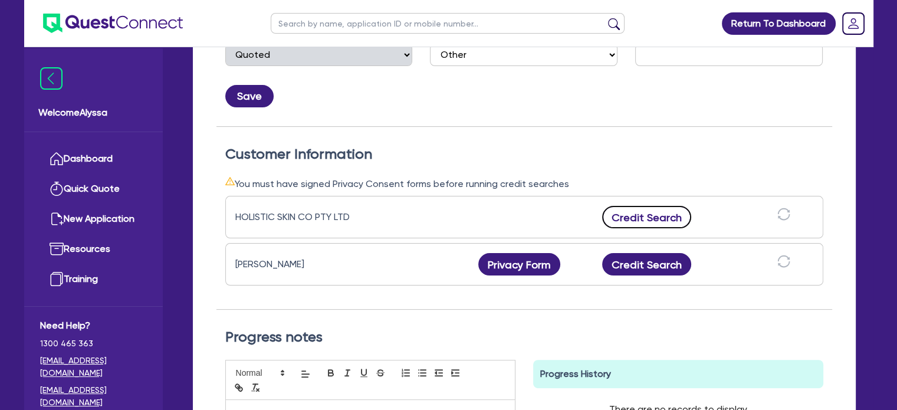
click at [630, 214] on button "Credit Search" at bounding box center [647, 217] width 90 height 22
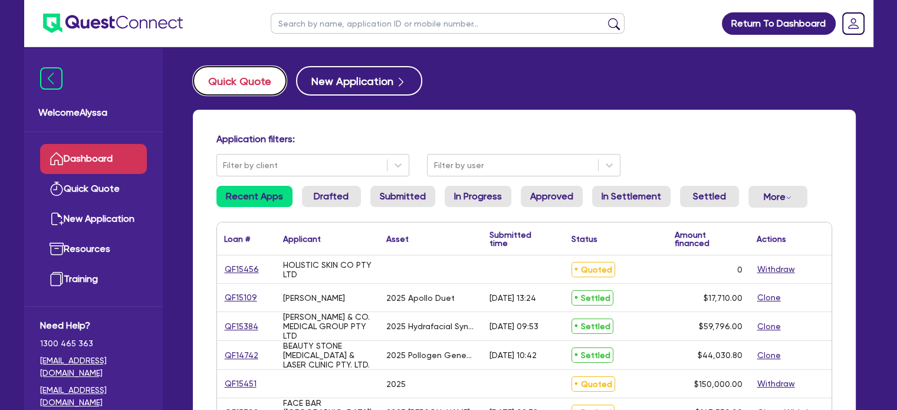
click at [255, 68] on button "Quick Quote" at bounding box center [240, 80] width 94 height 29
select select "Other"
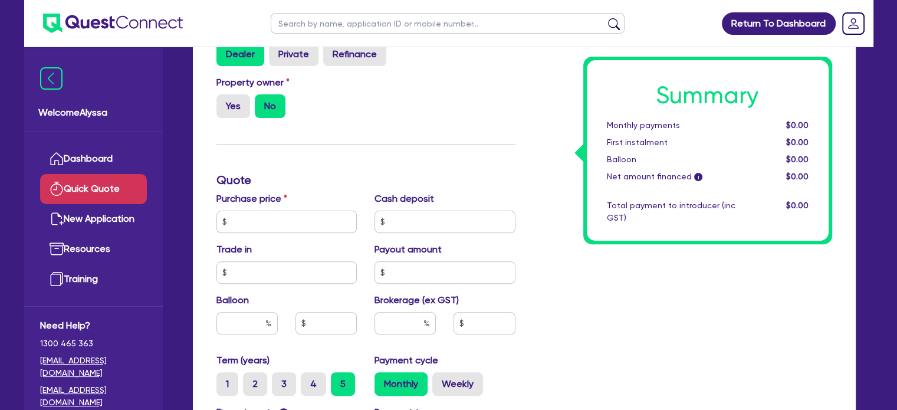
scroll to position [335, 0]
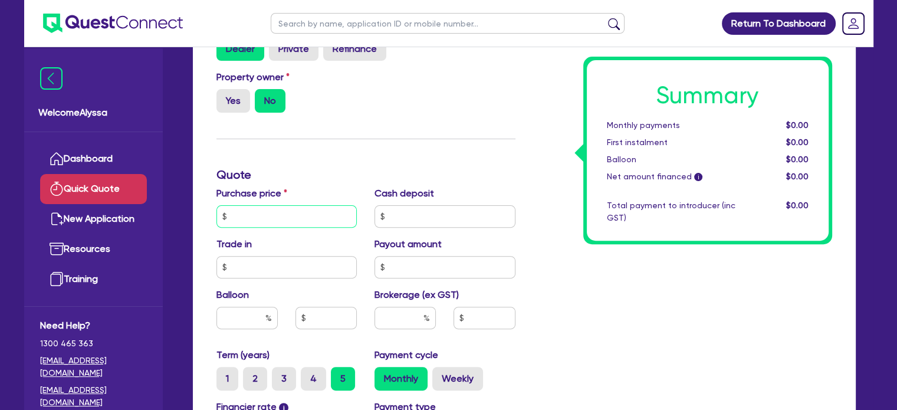
click at [262, 212] on input "text" at bounding box center [286, 216] width 141 height 22
type input "62,568"
click at [537, 270] on div "Summary Monthly payments $0.00 First instalment $0.00 Balloon $0.00 Net amount …" at bounding box center [682, 174] width 317 height 759
click at [382, 322] on input "text" at bounding box center [404, 318] width 61 height 22
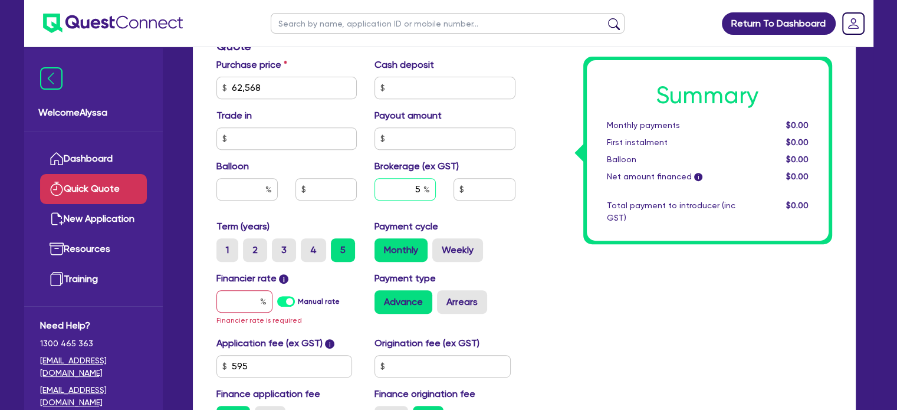
type input "5"
click at [236, 300] on input "text" at bounding box center [244, 301] width 56 height 22
type input "7"
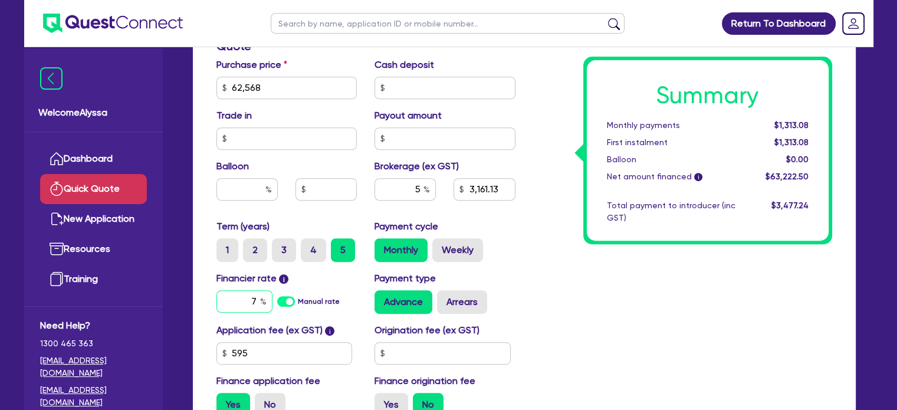
type input "3,161.13"
type input "7."
type input "3,161.13"
type input "7.6"
type input "3,161.13"
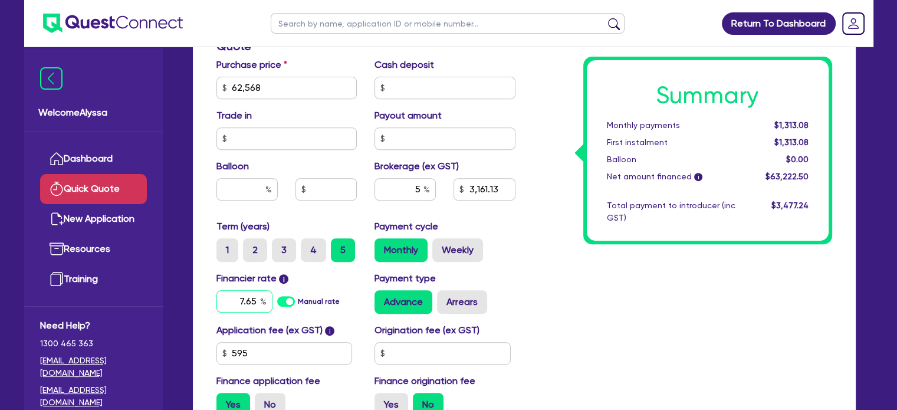
type input "7.65"
click at [557, 340] on div "Summary Monthly payments $1,313.08 First instalment $1,313.08 Balloon $0.00 Net…" at bounding box center [682, 46] width 317 height 759
type input "3,161.13"
click at [284, 247] on label "3" at bounding box center [284, 250] width 24 height 24
click at [280, 246] on input "3" at bounding box center [276, 242] width 8 height 8
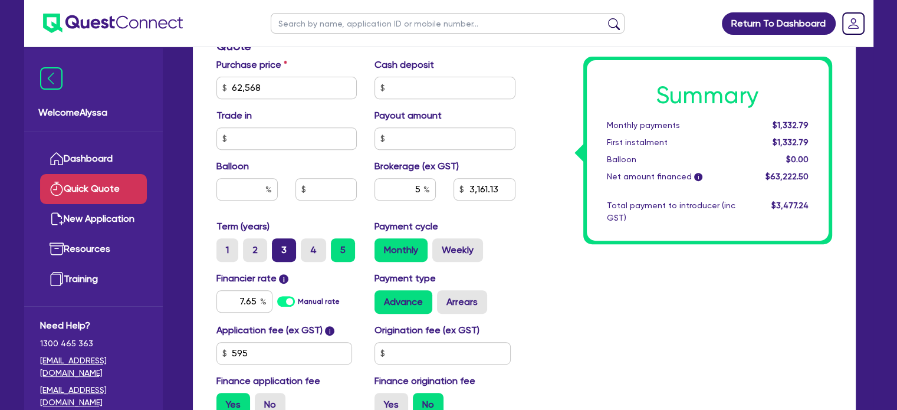
radio input "true"
type input "3,161.13"
click at [247, 244] on input "2" at bounding box center [247, 242] width 8 height 8
radio input "true"
type input "3,161.13"
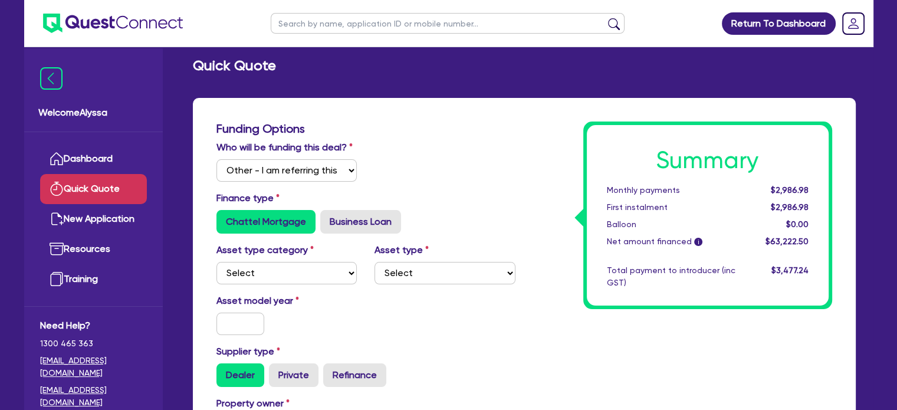
scroll to position [0, 0]
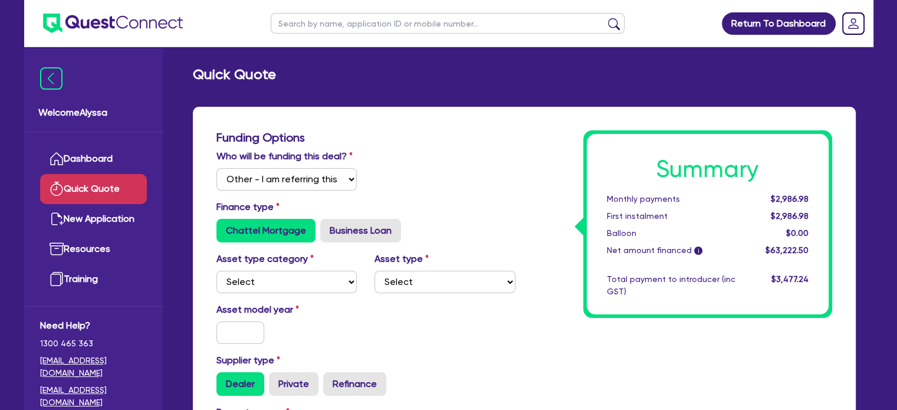
click at [288, 25] on input "text" at bounding box center [448, 23] width 354 height 21
type input "[PERSON_NAME]"
click button "submit" at bounding box center [613, 26] width 19 height 17
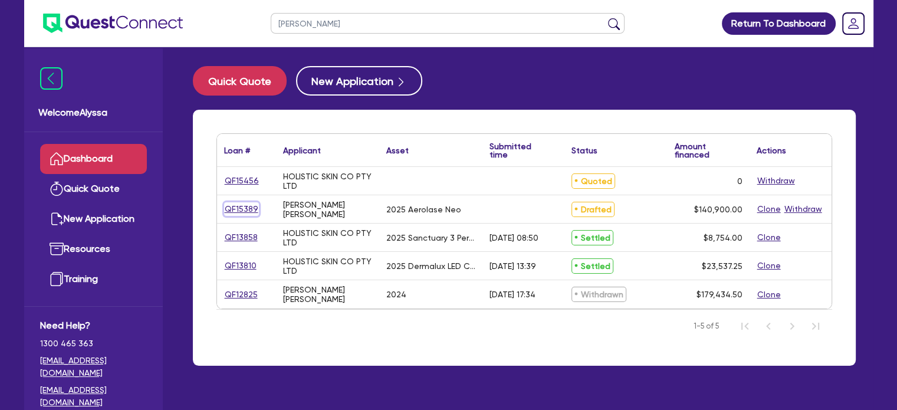
click at [234, 211] on link "QF15389" at bounding box center [241, 209] width 35 height 14
select select "Other"
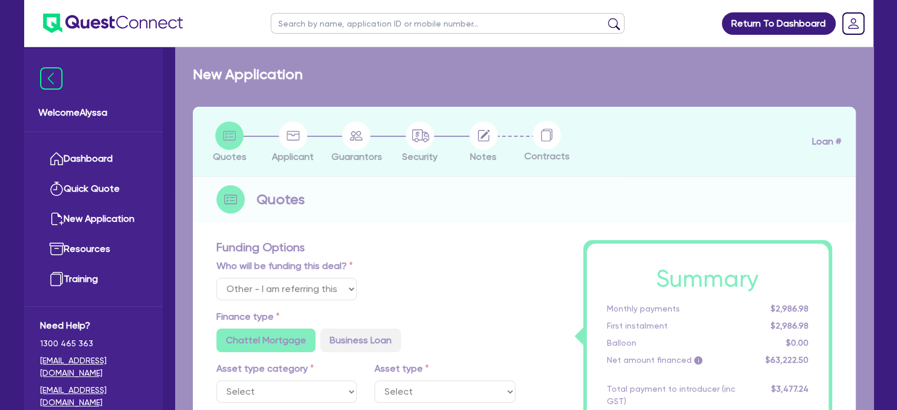
select select "TERTIARY_ASSETS"
type input "2025"
radio input "true"
type input "207,900"
type input "67,000"
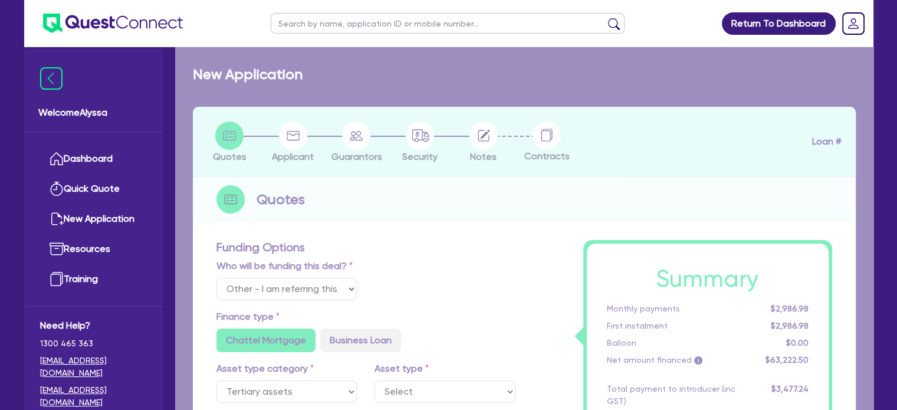
type input "4"
type input "5,636"
radio input "false"
radio input "true"
type input "10.45"
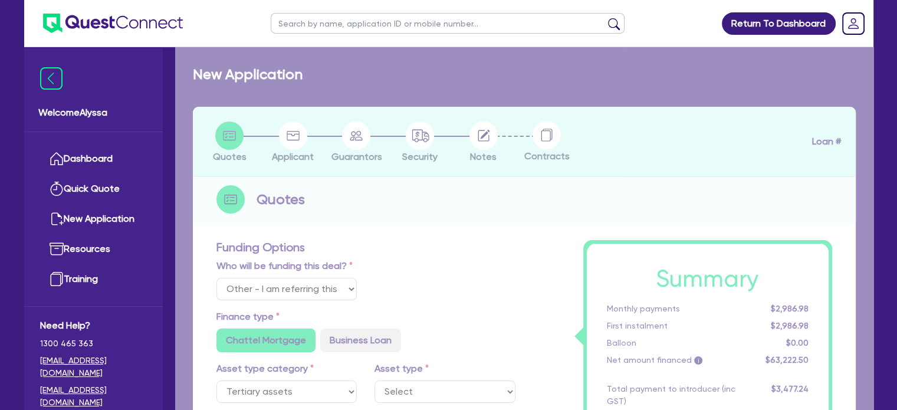
radio input "false"
radio input "true"
radio input "false"
radio input "true"
select select "BEAUTY_EQUIPMENT"
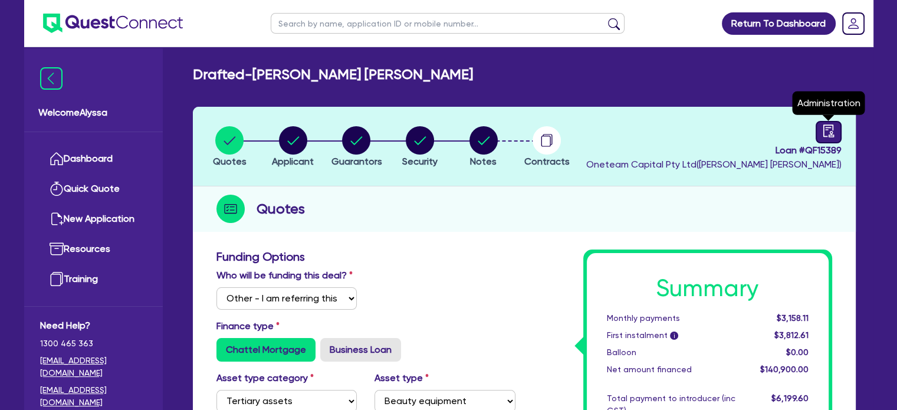
click at [839, 133] on div at bounding box center [829, 132] width 26 height 22
select select "DRAFTED_NEW"
select select "Other"
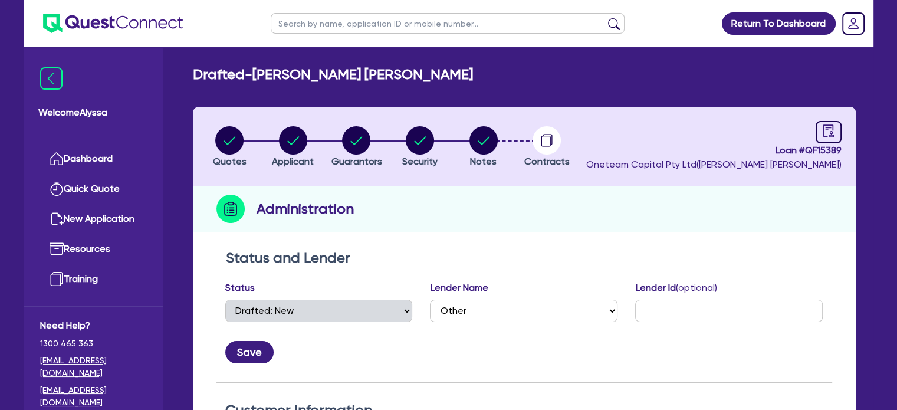
scroll to position [280, 0]
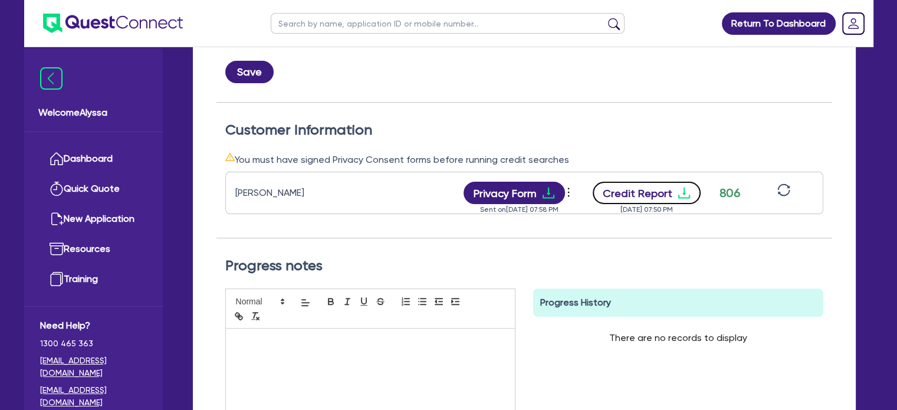
click at [653, 193] on button "Credit Report" at bounding box center [647, 193] width 108 height 22
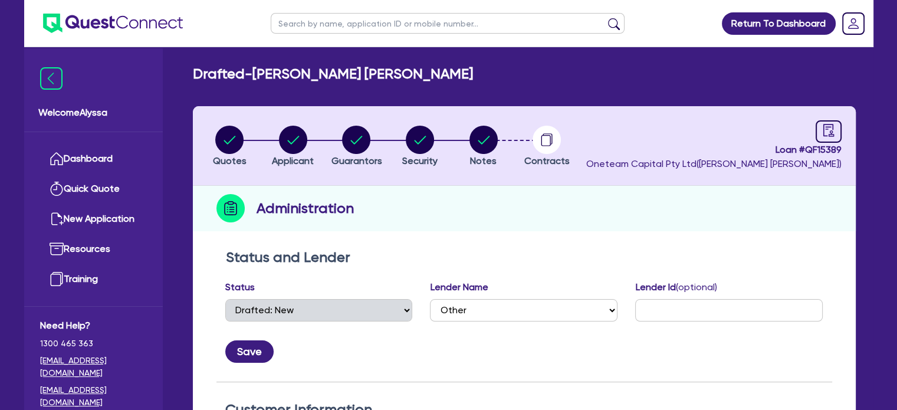
scroll to position [0, 0]
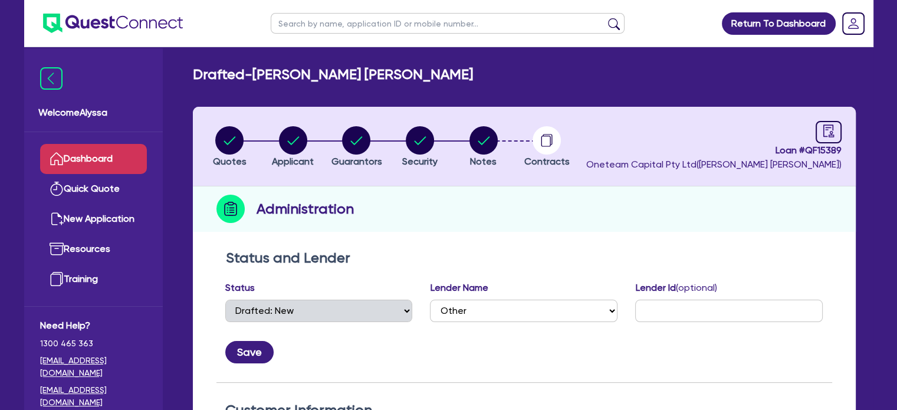
click at [107, 156] on link "Dashboard" at bounding box center [93, 159] width 107 height 30
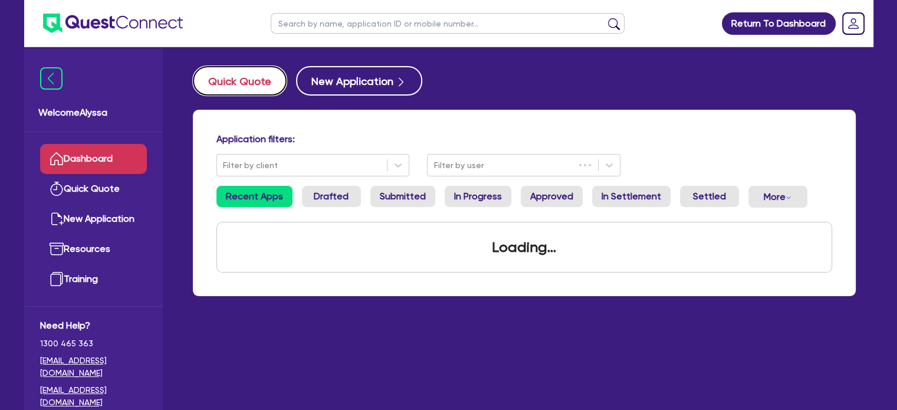
click at [234, 81] on button "Quick Quote" at bounding box center [240, 80] width 94 height 29
select select "Other"
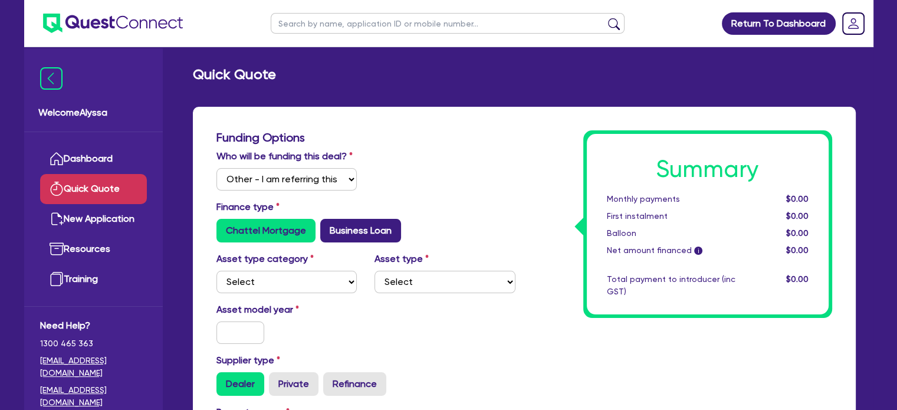
click at [345, 226] on label "Business Loan" at bounding box center [360, 231] width 81 height 24
click at [328, 226] on input "Business Loan" at bounding box center [324, 223] width 8 height 8
radio input "true"
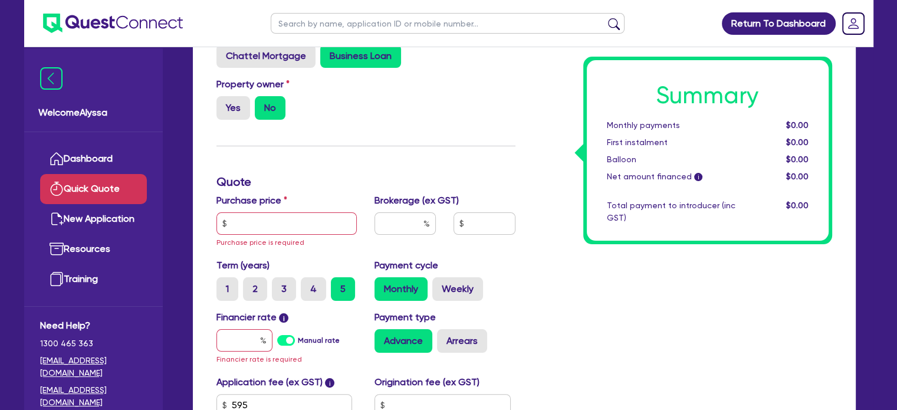
scroll to position [176, 0]
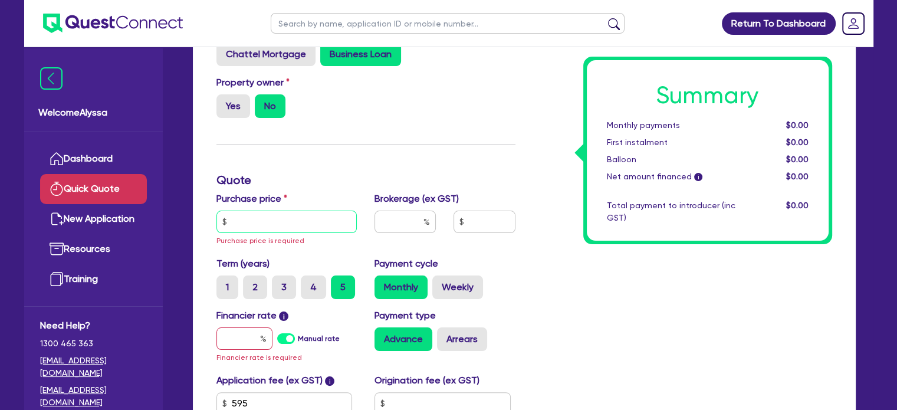
click at [280, 224] on input "text" at bounding box center [286, 222] width 141 height 22
paste input "41,285.2"
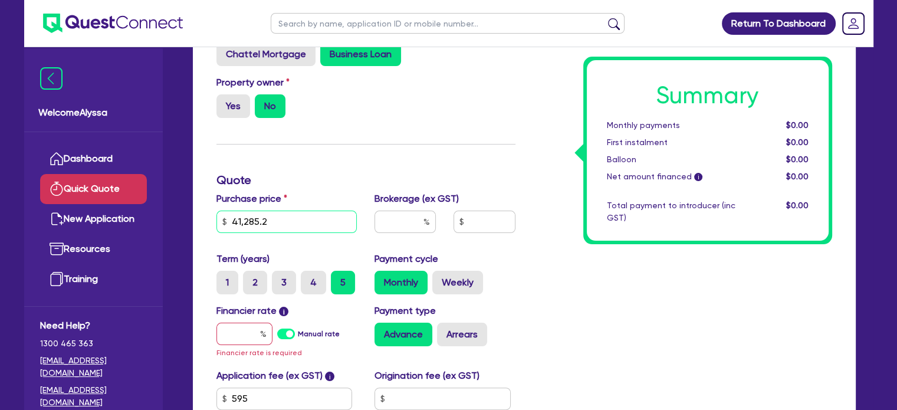
type input "41,285.2"
click at [255, 330] on input "text" at bounding box center [244, 334] width 56 height 22
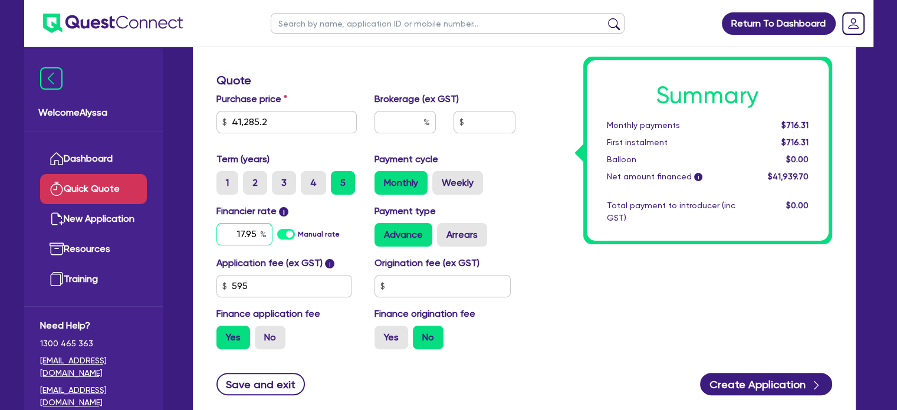
scroll to position [290, 0]
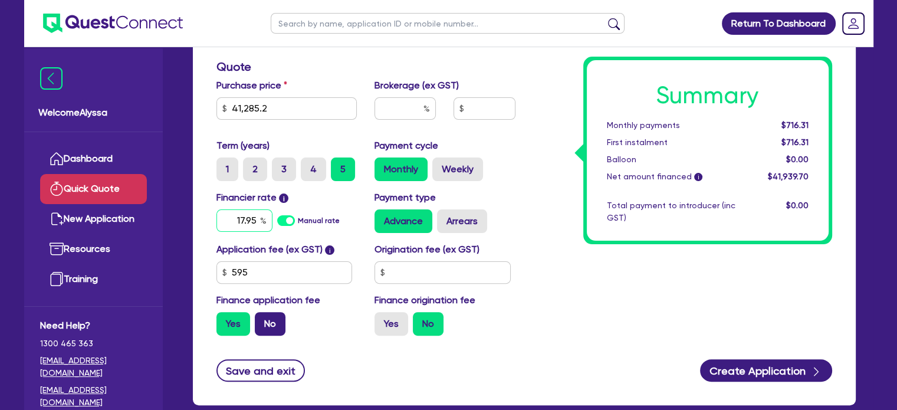
type input "17.95"
click at [271, 324] on label "No" at bounding box center [270, 324] width 31 height 24
click at [262, 320] on input "No" at bounding box center [259, 316] width 8 height 8
radio input "true"
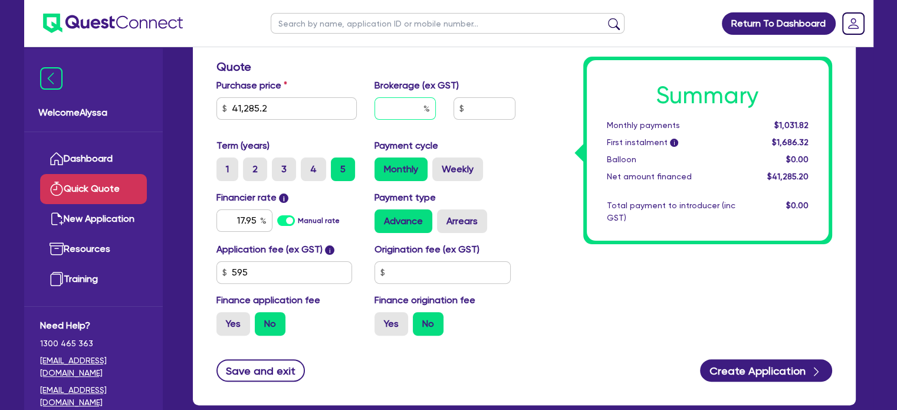
click at [400, 101] on input "text" at bounding box center [404, 108] width 61 height 22
type input "5"
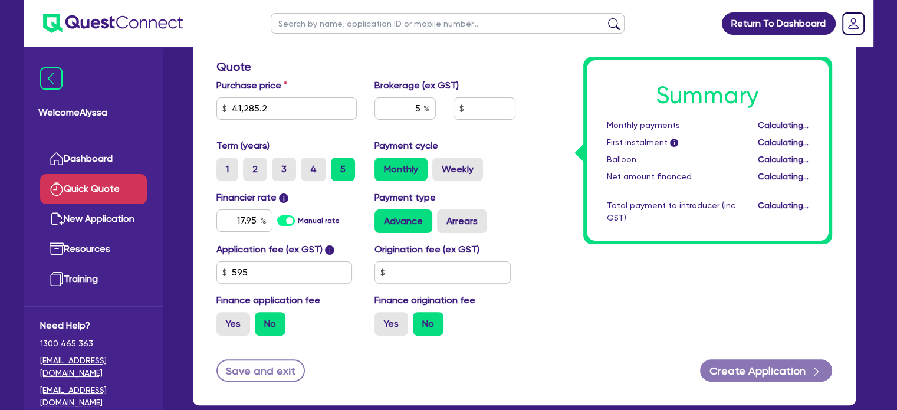
type input "2,064.26"
click at [585, 210] on div "Summary Monthly payments Calculating... First instalment i Calculating... Ballo…" at bounding box center [707, 151] width 249 height 188
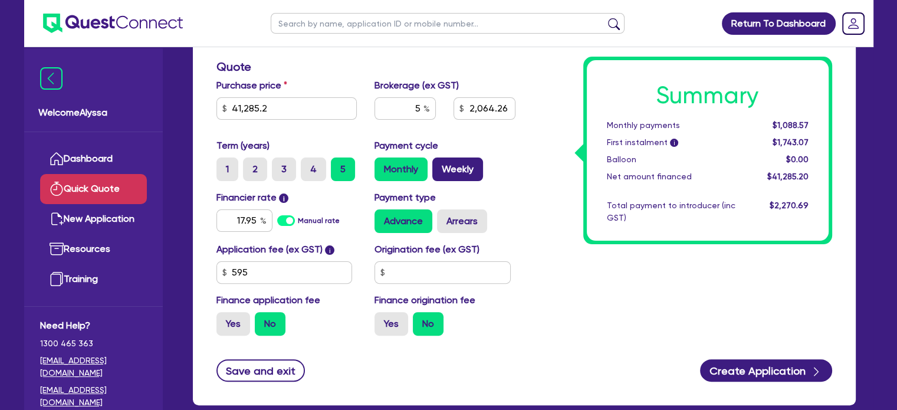
click at [445, 165] on label "Weekly" at bounding box center [457, 169] width 51 height 24
click at [440, 165] on input "Weekly" at bounding box center [436, 161] width 8 height 8
radio input "true"
click at [260, 225] on div "17.95" at bounding box center [244, 220] width 56 height 22
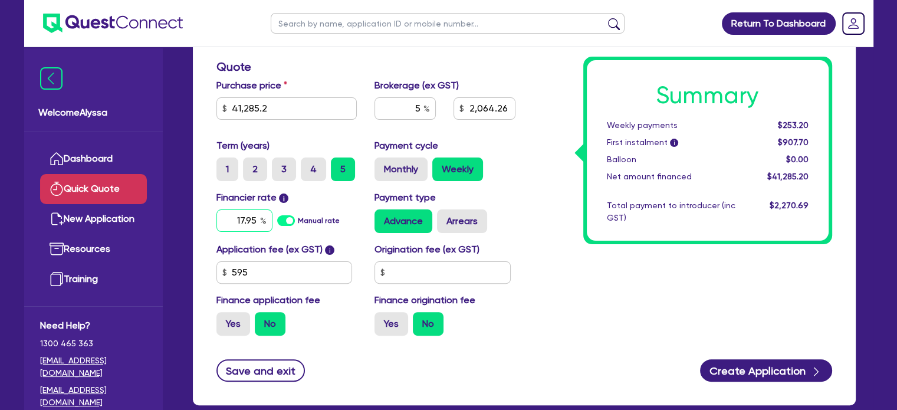
type input "2,064.26"
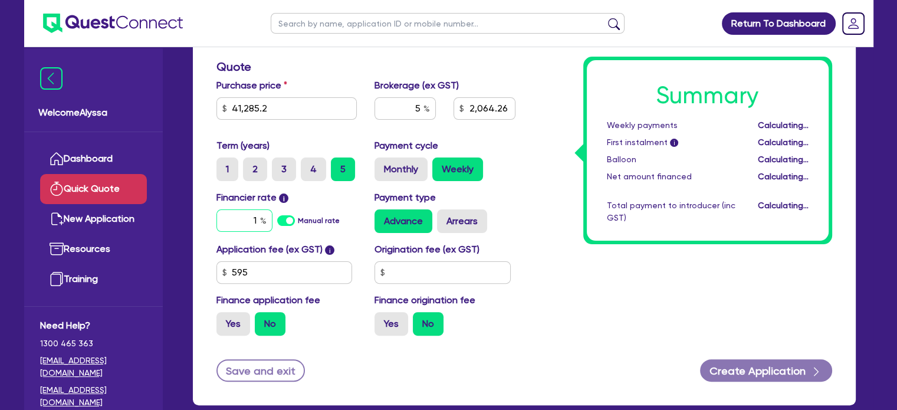
type input "13"
type input "2,064.26"
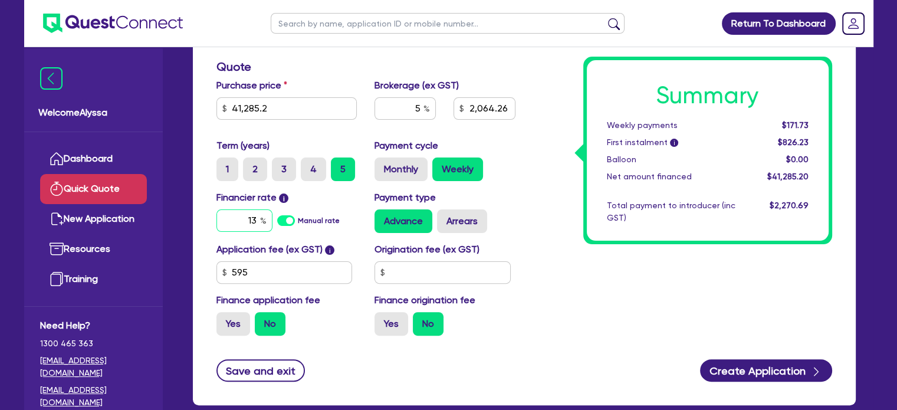
type input "13"
click at [561, 299] on div "Summary Weekly payments $171.73 First instalment i $826.23 Balloon $0.00 Net am…" at bounding box center [682, 93] width 317 height 504
type input "2,064.26"
click at [297, 22] on input "text" at bounding box center [448, 23] width 354 height 21
type input "[PERSON_NAME]"
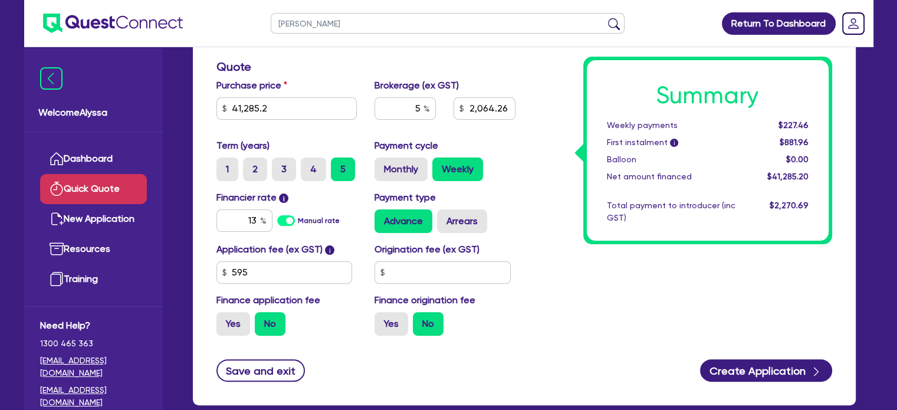
click button "submit" at bounding box center [613, 26] width 19 height 17
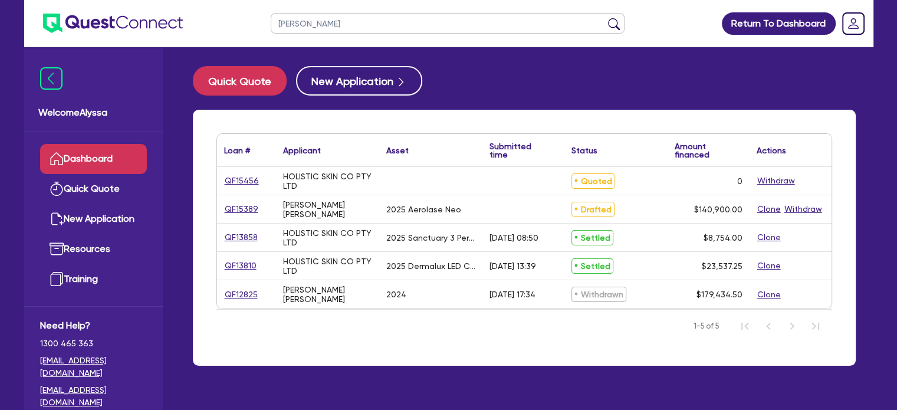
click at [321, 27] on input "[PERSON_NAME]" at bounding box center [448, 23] width 354 height 21
type input "carla"
click at [604, 18] on button "submit" at bounding box center [613, 26] width 19 height 17
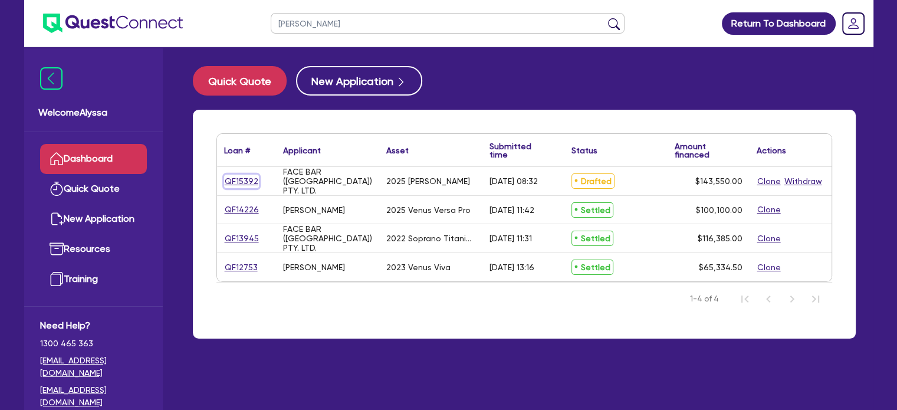
click at [240, 176] on link "QF15392" at bounding box center [241, 182] width 35 height 14
select select "Other"
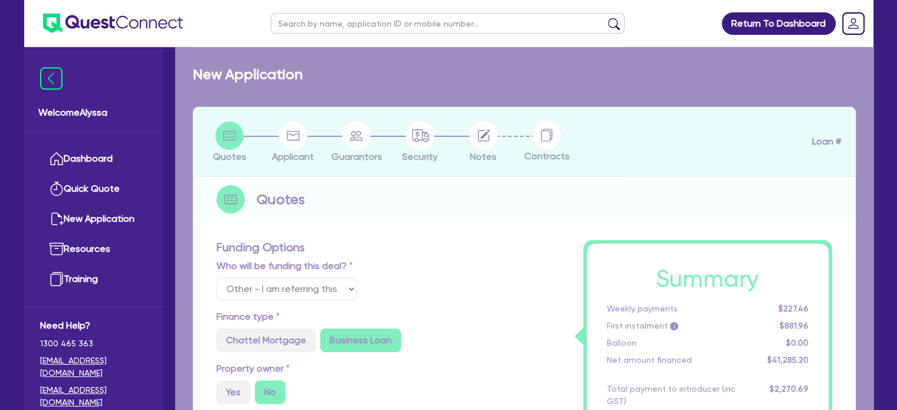
radio input "true"
select select "SECONDARY_ASSETS"
type input "2025"
type input "143,550"
type input "6"
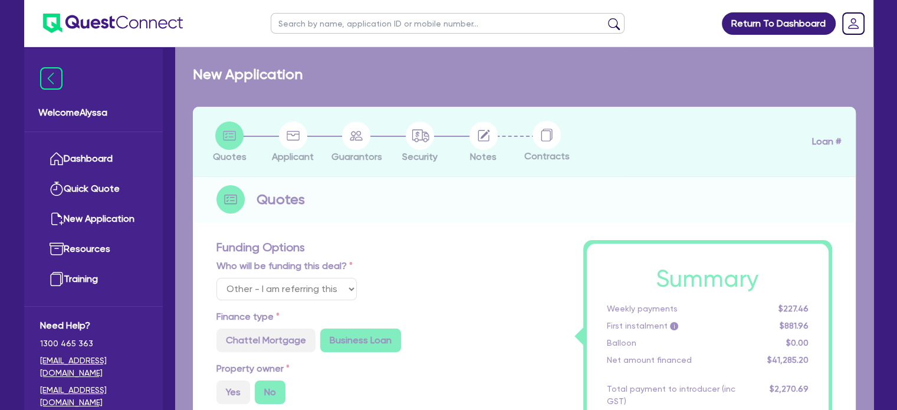
type input "8,613"
radio input "true"
type input "6.99"
type input "649"
type input "900"
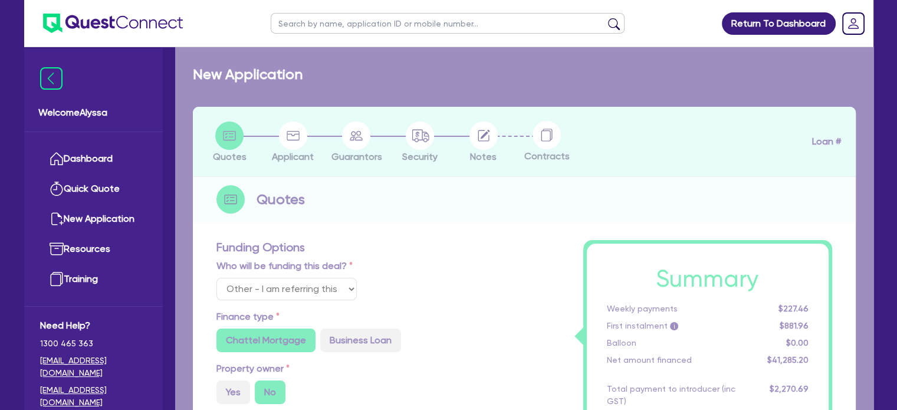
select select "MEDICAL_DENTAL_LABORATORY_EQUIPMENT"
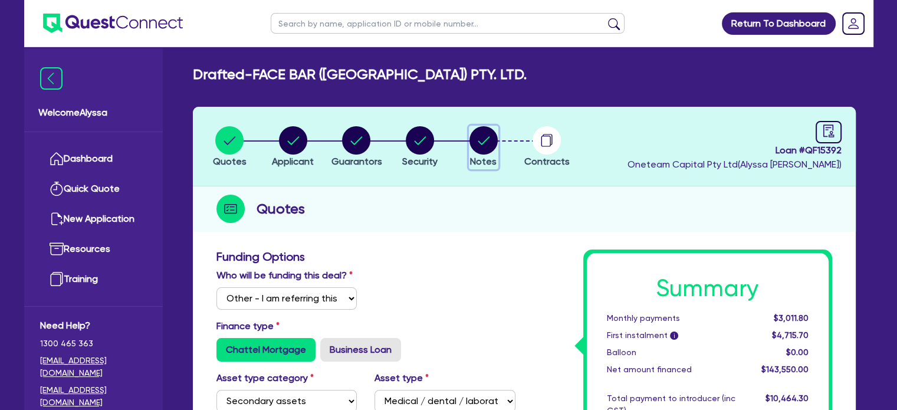
click at [476, 143] on circle "button" at bounding box center [483, 140] width 28 height 28
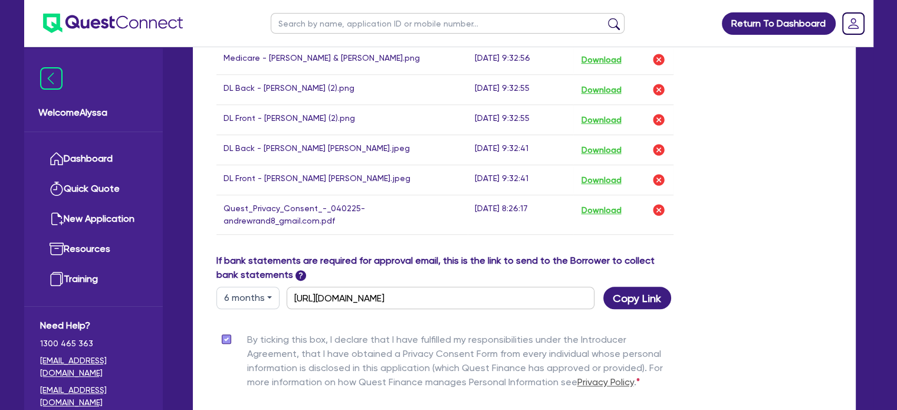
scroll to position [705, 0]
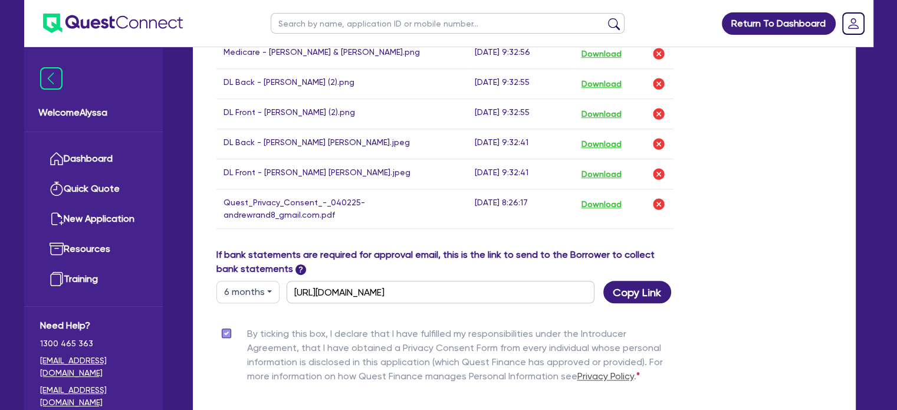
click at [257, 281] on button "6 months" at bounding box center [247, 292] width 63 height 22
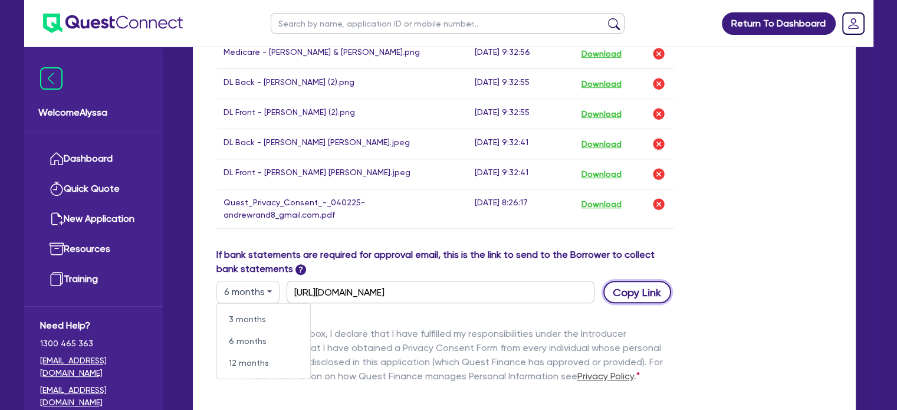
click at [643, 286] on button "Copy Link" at bounding box center [637, 292] width 68 height 22
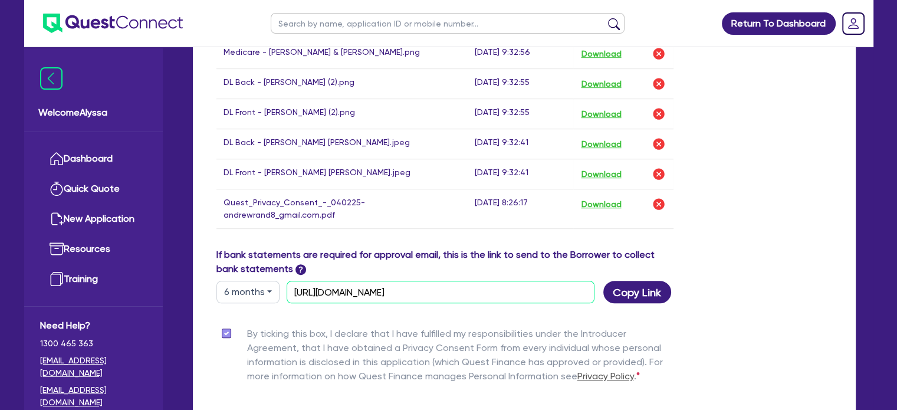
scroll to position [71, 0]
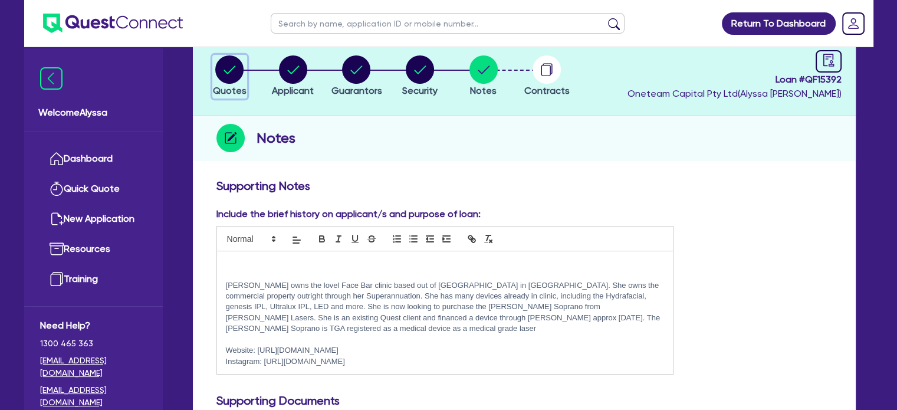
click at [222, 71] on circle "button" at bounding box center [229, 69] width 28 height 28
select select "Other"
select select "SECONDARY_ASSETS"
select select "MEDICAL_DENTAL_LABORATORY_EQUIPMENT"
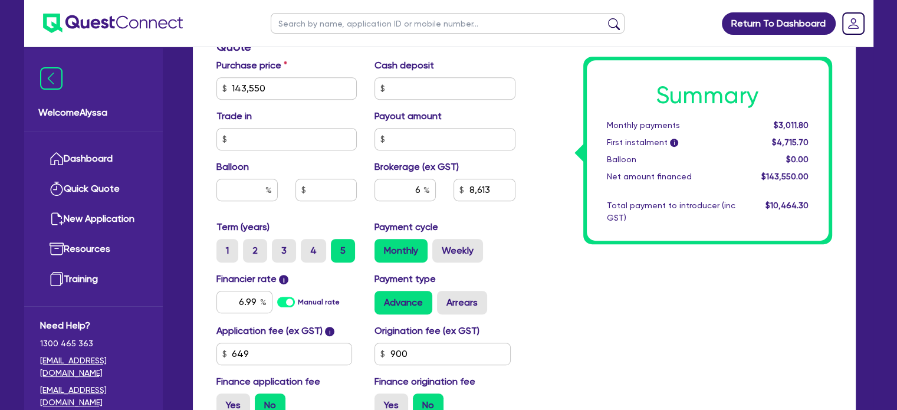
scroll to position [583, 0]
click at [239, 306] on input "6.99" at bounding box center [244, 301] width 56 height 22
type input "143,550"
type input "8,613"
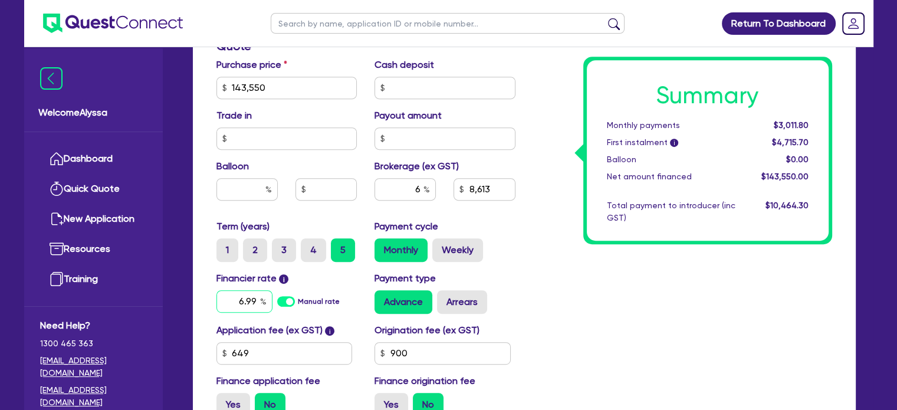
type input "7"
type input "143,550"
type input "8,613"
type input "7."
type input "143,550"
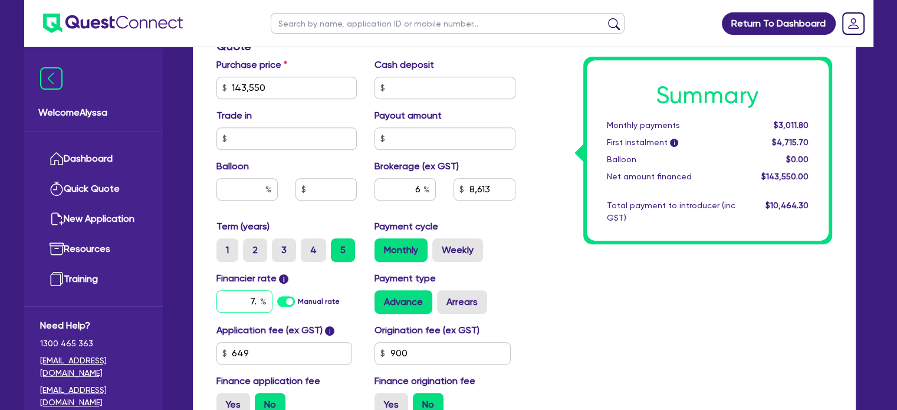
type input "8,613"
type input "7.49"
type input "143,550"
type input "8,613"
type input "7.49"
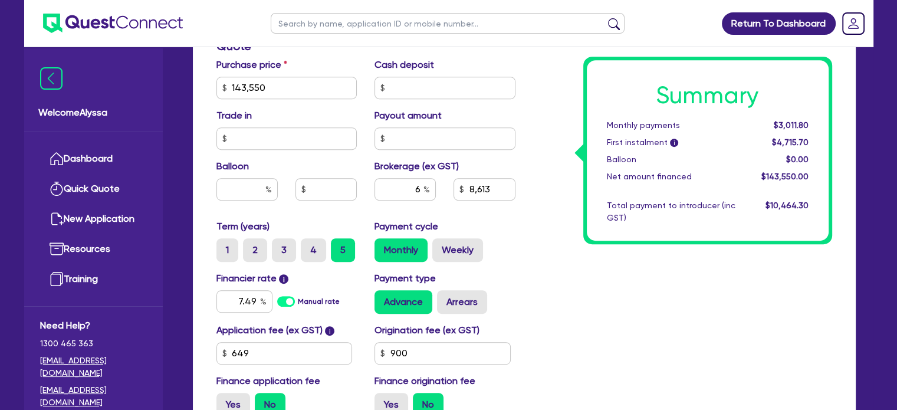
type input "143,550"
type input "8,613"
type input "143,550"
type input "8,613"
click at [567, 290] on div "Summary Monthly payments $3,011.80 First instalment i $4,715.70 Balloon $0.00 N…" at bounding box center [682, 46] width 317 height 759
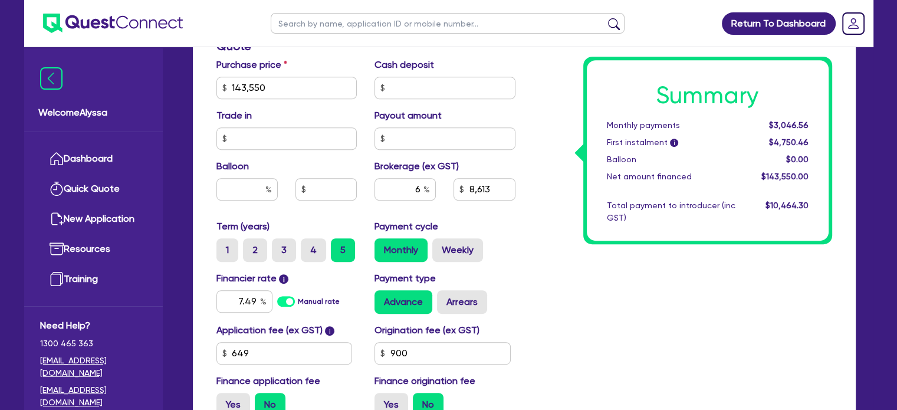
click at [303, 18] on input "text" at bounding box center [448, 23] width 354 height 21
type input "[PERSON_NAME]"
click button "submit" at bounding box center [613, 26] width 19 height 17
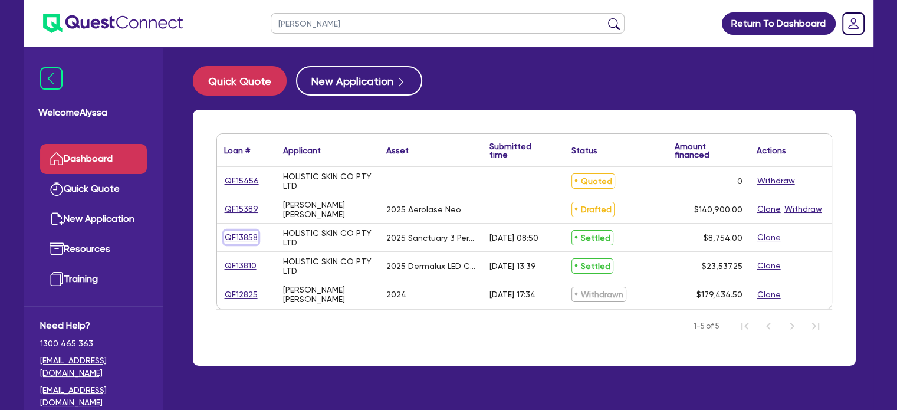
click at [245, 238] on link "QF13858" at bounding box center [241, 238] width 34 height 14
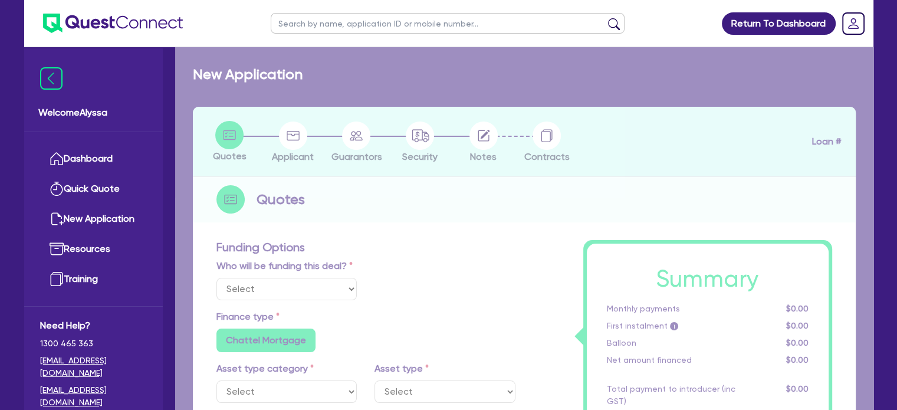
select select "Other"
select select "TERTIARY_ASSETS"
type input "2025"
type input "8,754"
type input "8.01"
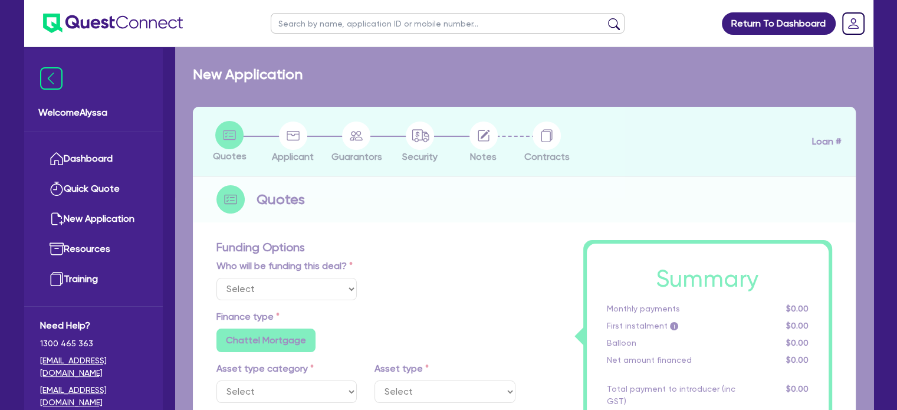
type input "701.51"
radio input "true"
type input "12.5"
type input "350"
radio input "false"
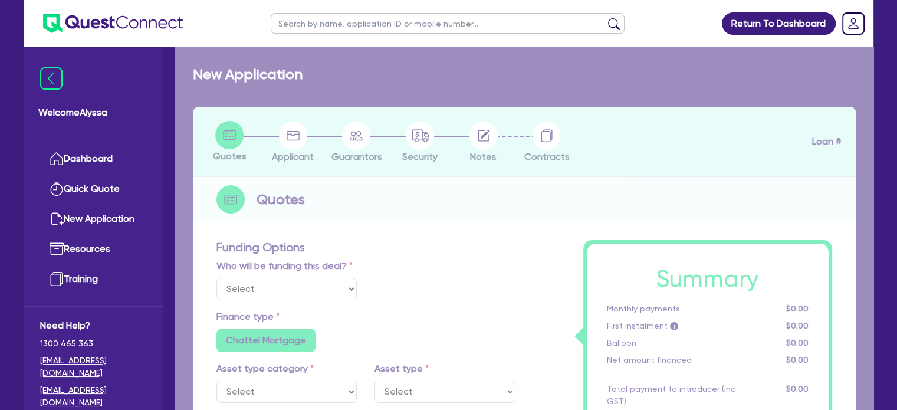
radio input "false"
select select "BEAUTY_EQUIPMENT"
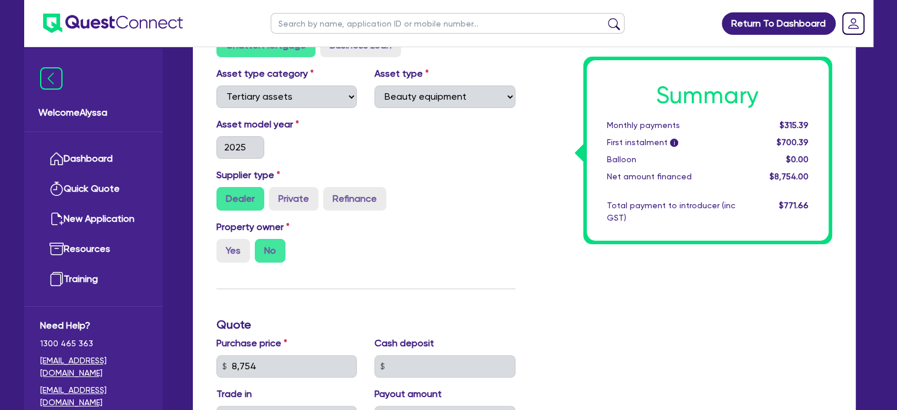
scroll to position [179, 0]
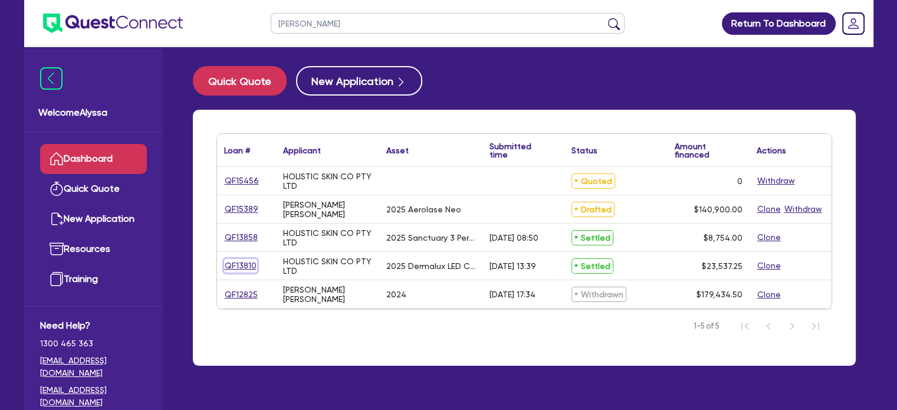
click at [238, 269] on link "QF13810" at bounding box center [240, 266] width 33 height 14
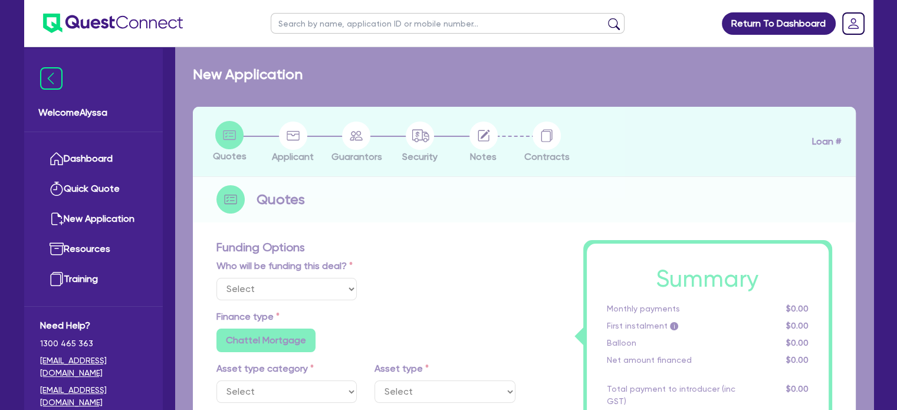
select select "Other"
select select "TERTIARY_ASSETS"
type input "2025"
type input "23,152.25"
type input "6.71"
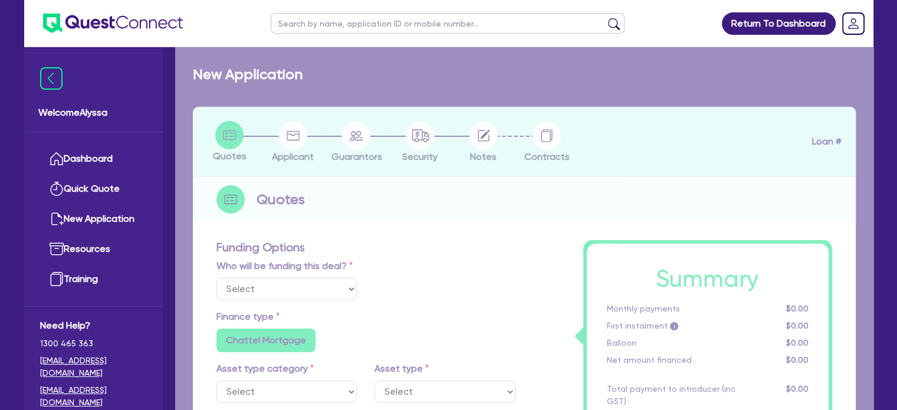
type input "1,578.56"
type input "10.5"
type input "350"
radio input "true"
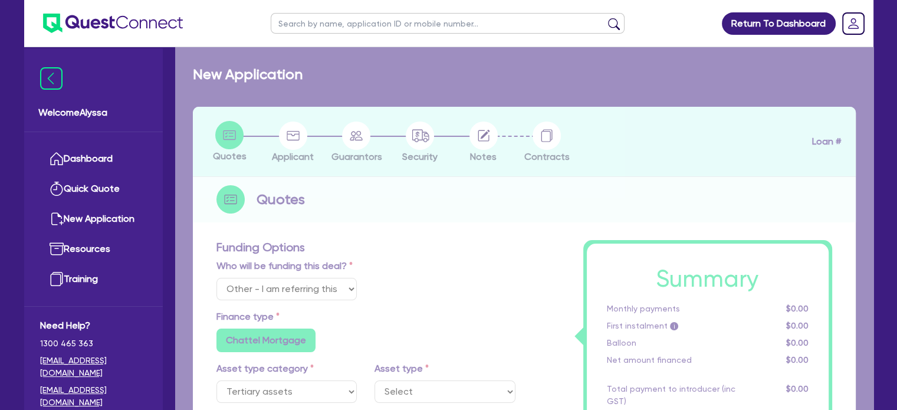
select select "BEAUTY_EQUIPMENT"
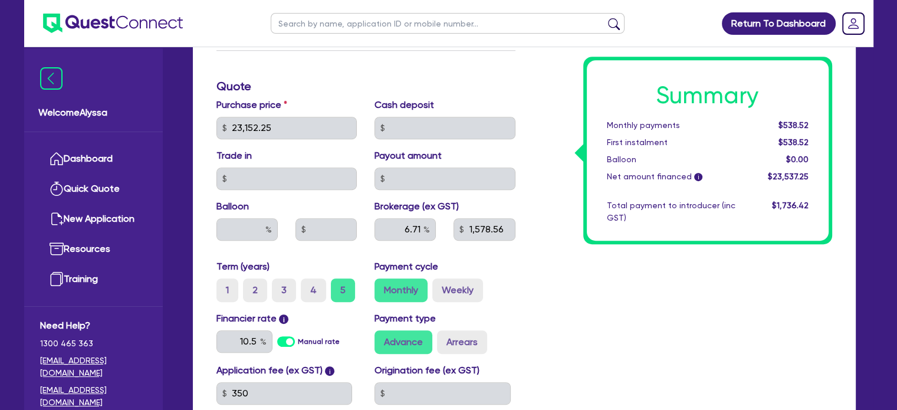
scroll to position [542, 0]
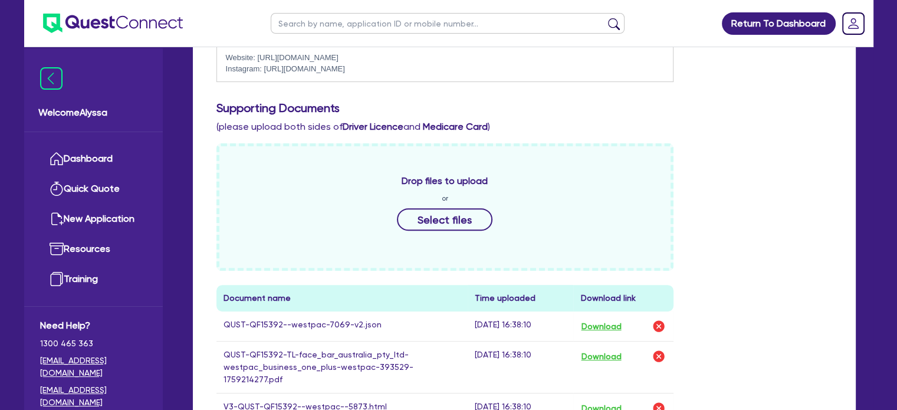
scroll to position [509, 0]
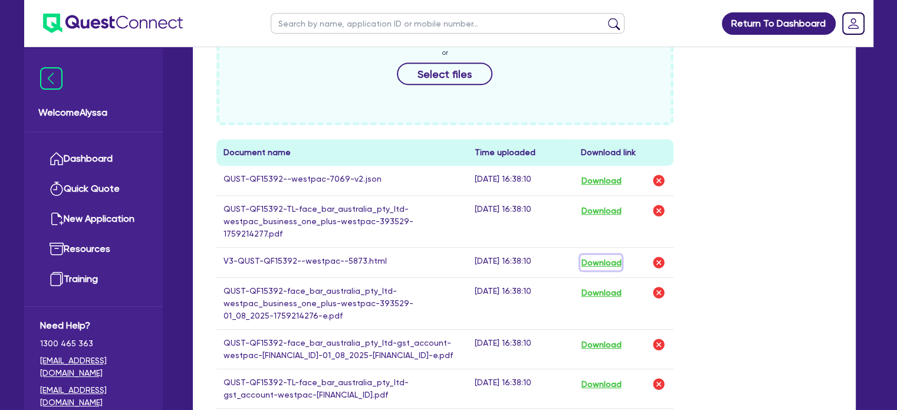
click at [597, 255] on button "Download" at bounding box center [600, 262] width 41 height 15
